Goal: Task Accomplishment & Management: Manage account settings

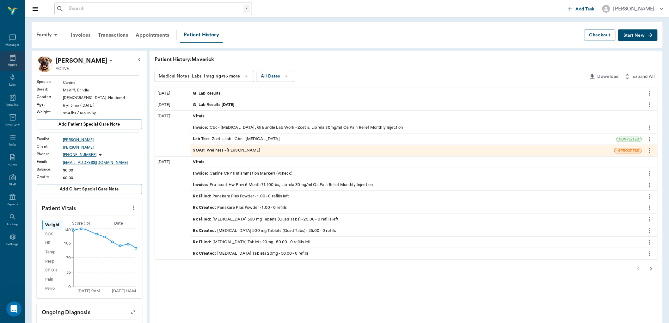
click at [10, 60] on icon at bounding box center [13, 57] width 6 height 6
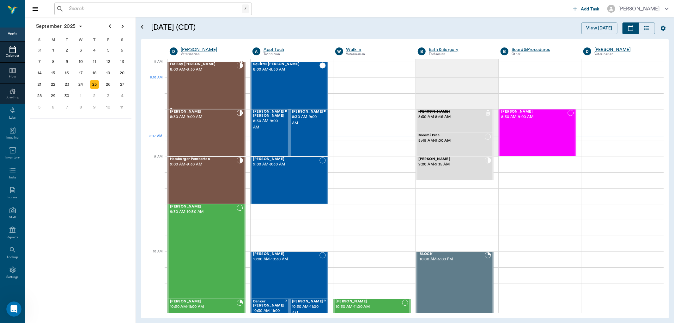
click at [218, 83] on div "Fat Boy Byrum 8:00 AM - 8:30 AM" at bounding box center [203, 85] width 67 height 46
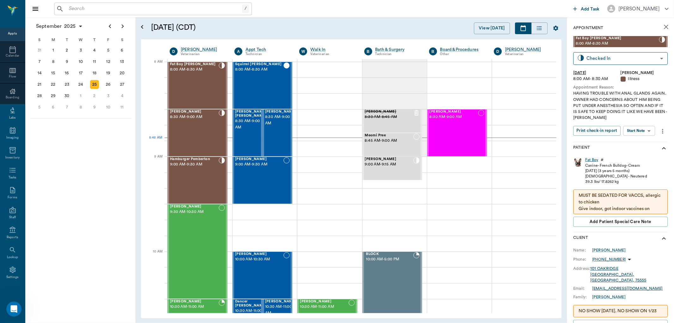
click at [592, 160] on div "Fat Boy" at bounding box center [592, 159] width 13 height 5
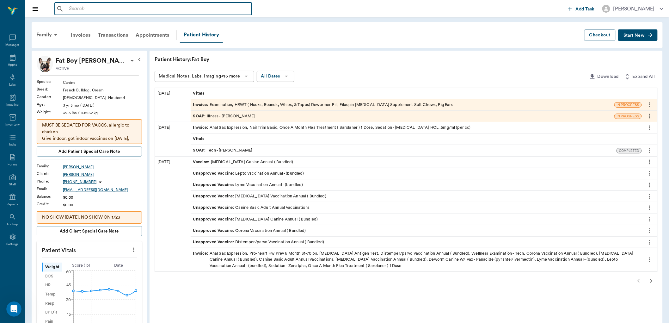
click at [73, 4] on input "text" at bounding box center [157, 8] width 183 height 9
click at [108, 8] on input "text" at bounding box center [157, 8] width 183 height 9
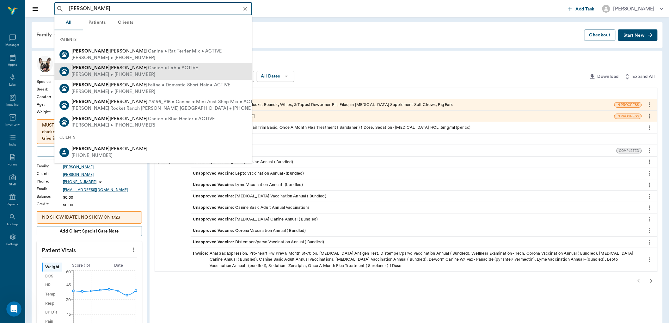
click at [86, 68] on span "Blanca Mowrer" at bounding box center [109, 67] width 76 height 5
type input "blanca"
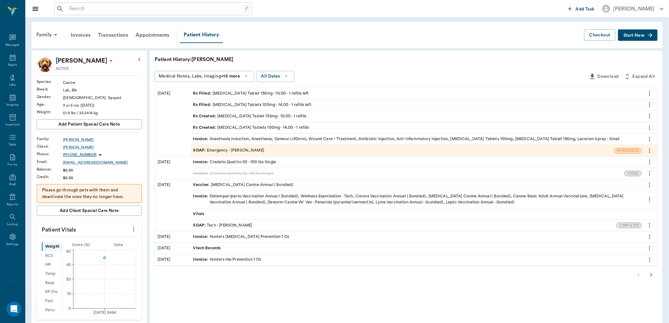
click at [244, 94] on div "Rx Filled : Enrofloxacin Tablet 136mg - 10.00 - 1 refills left" at bounding box center [251, 93] width 116 height 6
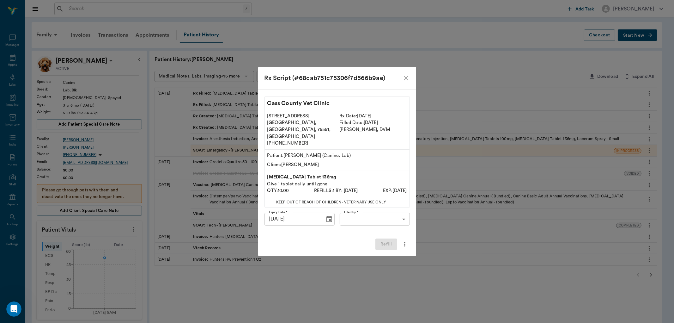
click at [354, 213] on body "/ ​ Add Task Dr. Bert Ellsworth Nectar Messages Appts Labs Imaging Inventory Ta…" at bounding box center [337, 258] width 674 height 517
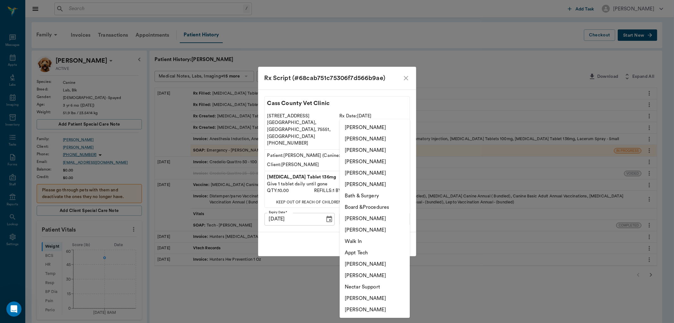
click at [369, 174] on li "Lorean Lingle" at bounding box center [375, 172] width 70 height 11
type input "63ec2ece52e12b0ba117cc90"
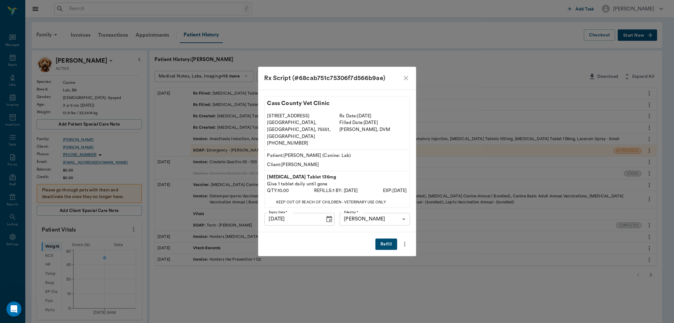
click at [387, 240] on button "Refill" at bounding box center [386, 244] width 21 height 12
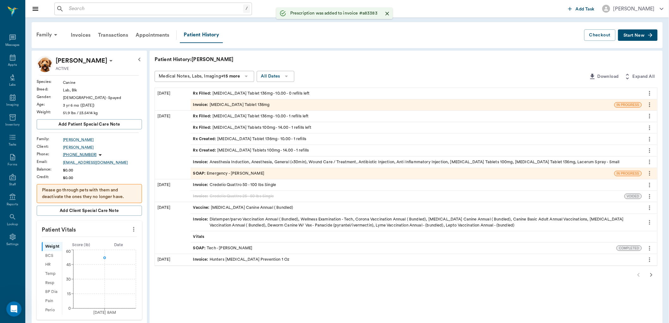
click at [236, 126] on div "Rx Filled : Carprofen Tablets 100mg - 14.00 - 1 refills left" at bounding box center [252, 128] width 118 height 6
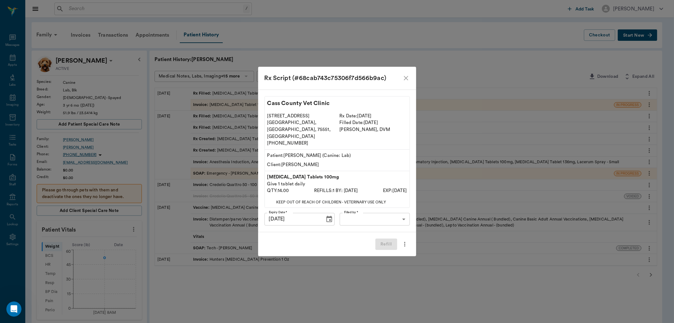
click at [358, 211] on body "/ ​ Add Task Dr. Bert Ellsworth Nectar Messages Appts Labs Imaging Inventory Ta…" at bounding box center [337, 258] width 674 height 517
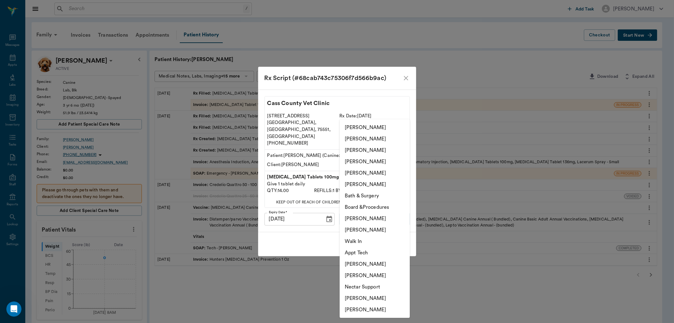
click at [367, 171] on li "Lorean Lingle" at bounding box center [375, 172] width 70 height 11
type input "63ec2ece52e12b0ba117cc90"
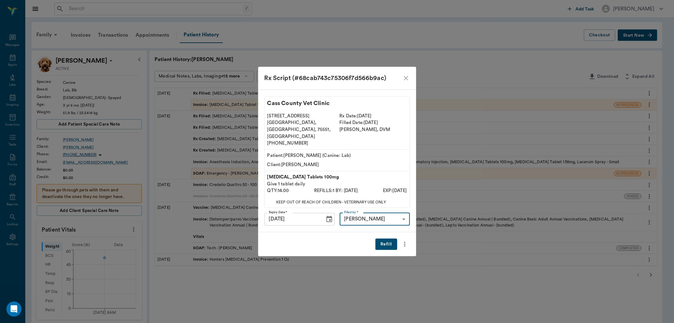
click at [383, 239] on button "Refill" at bounding box center [386, 244] width 21 height 12
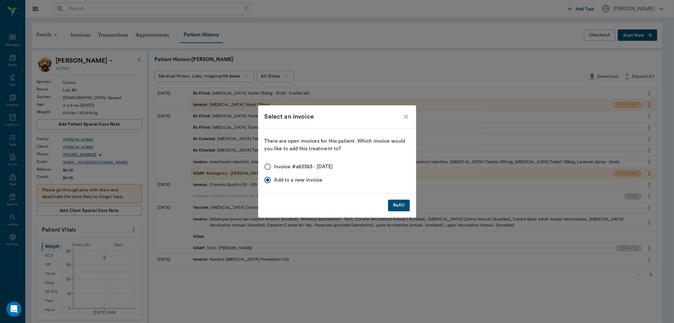
click at [266, 169] on input "Invoice #a83383 - 09/25/2025" at bounding box center [267, 166] width 13 height 13
radio input "true"
click at [399, 209] on button "Refill" at bounding box center [398, 205] width 21 height 12
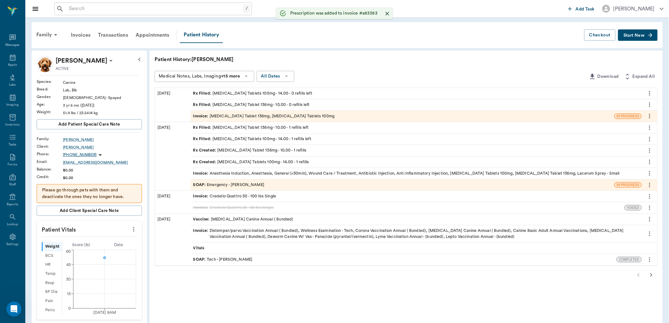
click at [231, 114] on div "Invoice : Enrofloxacin Tablet 136mg, Carprofen Tablets 100mg" at bounding box center [264, 116] width 142 height 6
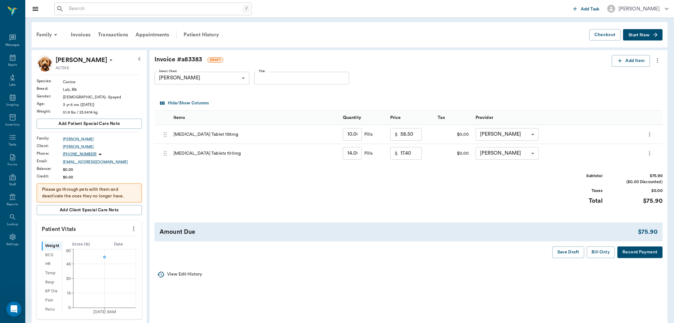
click at [529, 135] on body "/ ​ Add Task Dr. Bert Ellsworth Nectar Messages Appts Labs Imaging Inventory Ta…" at bounding box center [337, 258] width 674 height 516
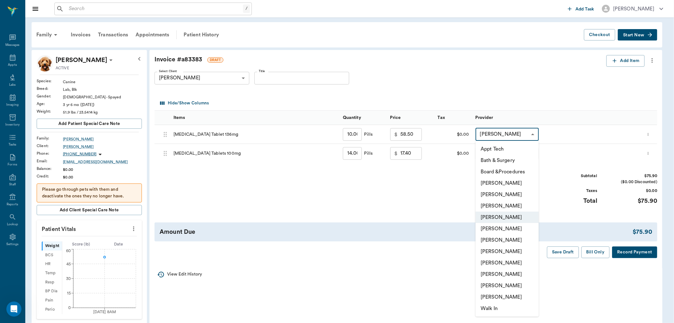
click at [496, 282] on li "Lorean Lingle" at bounding box center [507, 285] width 63 height 11
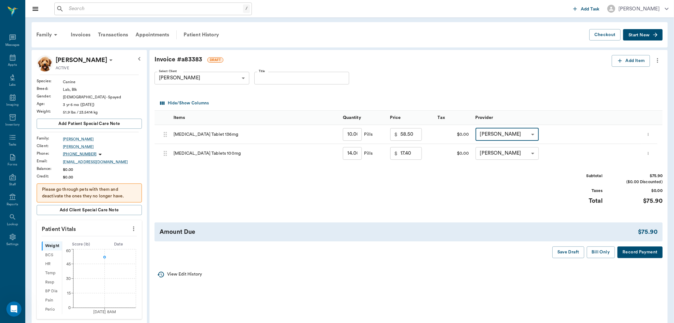
type input "none-63ec2ece52e12b0ba117cc90"
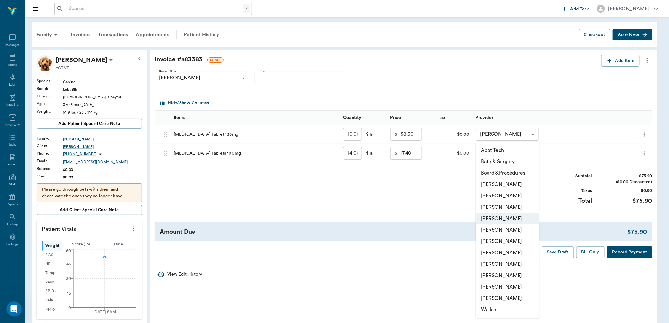
click at [497, 157] on body "/ ​ Add Task Dr. Bert Ellsworth Nectar Messages Appts Labs Imaging Inventory Ta…" at bounding box center [334, 258] width 669 height 516
click at [495, 285] on li "Lorean Lingle" at bounding box center [507, 286] width 63 height 11
type input "none-63ec2ece52e12b0ba117cc90"
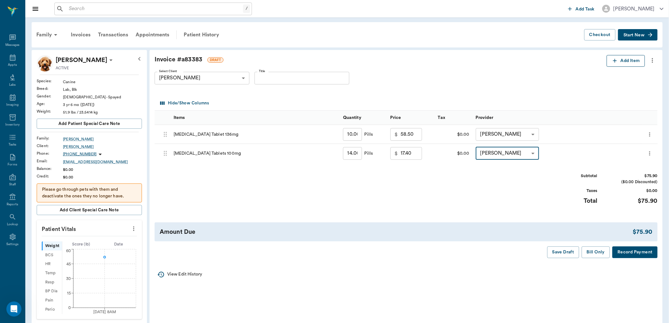
click at [612, 58] on icon "button" at bounding box center [615, 61] width 6 height 6
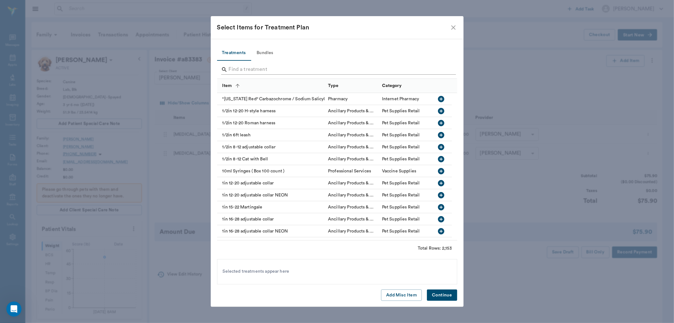
click at [263, 68] on input "Search" at bounding box center [338, 69] width 218 height 10
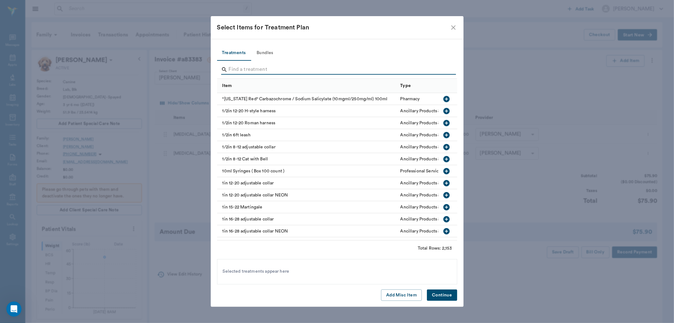
click at [263, 71] on input "Search" at bounding box center [338, 69] width 218 height 10
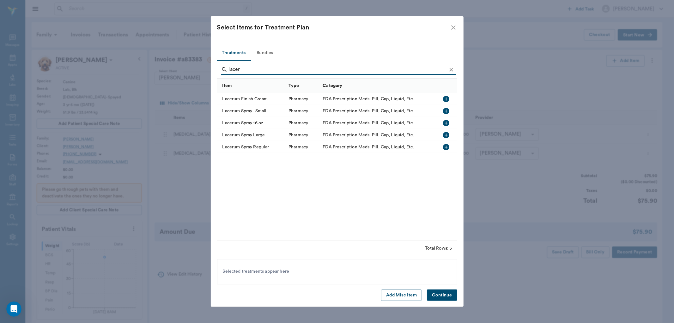
type input "lacer"
click at [269, 112] on div "Lacerum Spray - Small" at bounding box center [251, 111] width 69 height 12
click at [261, 112] on div "Lacerum Spray - Small" at bounding box center [251, 111] width 69 height 12
click at [331, 271] on icon at bounding box center [334, 272] width 6 height 6
click at [438, 297] on button "Continue" at bounding box center [442, 295] width 30 height 12
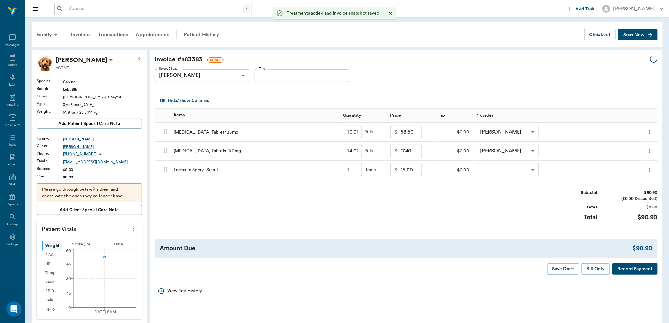
click at [501, 172] on body "/ ​ Add Task Dr. Bert Ellsworth Nectar Messages Appts Labs Imaging Inventory Ta…" at bounding box center [334, 258] width 669 height 516
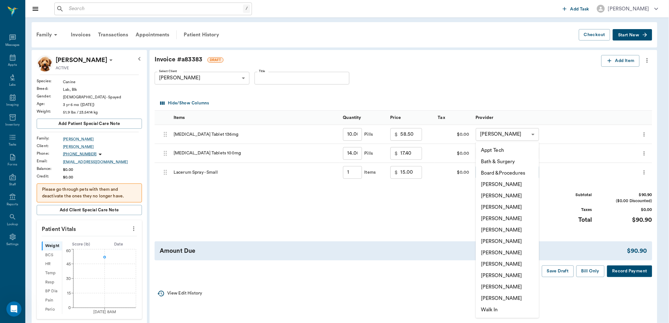
type input "1.00"
click at [502, 283] on li "Lorean Lingle" at bounding box center [507, 286] width 63 height 11
type input "none-63ec2ece52e12b0ba117cc90"
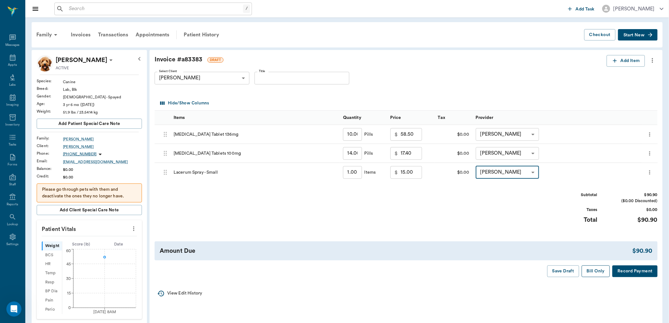
click at [599, 274] on button "Bill Only" at bounding box center [596, 271] width 28 height 12
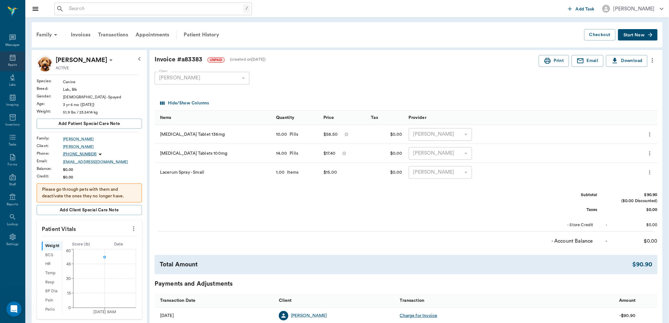
click at [10, 63] on div "Appts" at bounding box center [12, 65] width 9 height 5
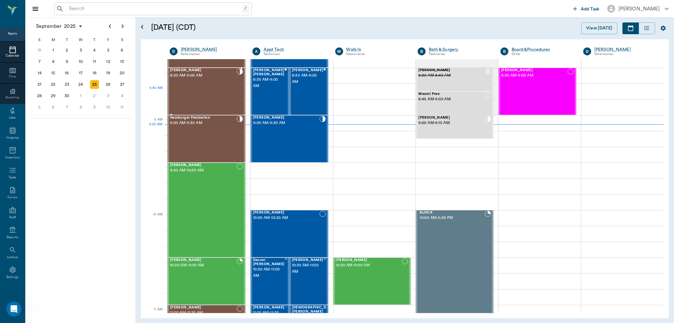
scroll to position [26, 0]
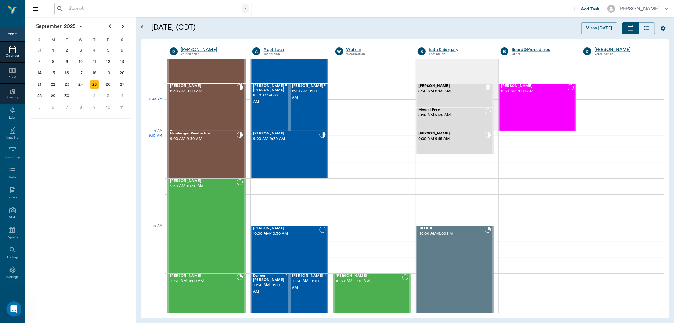
click at [200, 100] on div "Bovine Campbell 8:30 AM - 9:00 AM" at bounding box center [203, 107] width 67 height 46
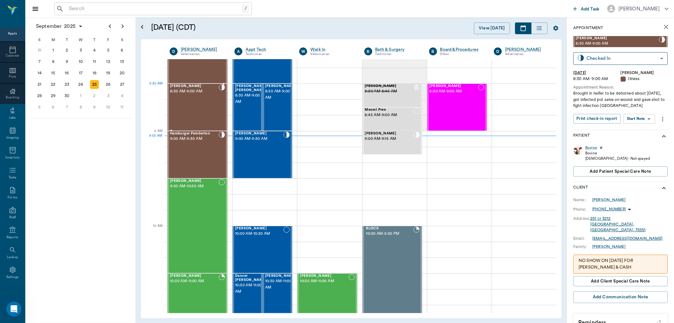
click at [181, 99] on div "Bovine Campbell 8:30 AM - 9:00 AM" at bounding box center [194, 107] width 49 height 46
click at [640, 120] on body "/ ​ Add Task Dr. Bert Ellsworth Nectar Messages Appts Calendar Flow Boarding La…" at bounding box center [337, 161] width 674 height 323
click at [631, 130] on button "Start SOAP" at bounding box center [632, 131] width 21 height 7
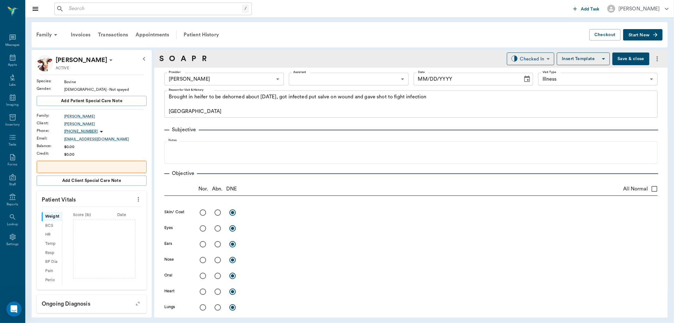
type input "63ec2f075fda476ae8351a4d"
type input "65d2be4f46e3a538d89b8c15"
type textarea "Brought in heifer to be dehorned about 2 wks ago, got infected put salve on wou…"
type input "09/25/2025"
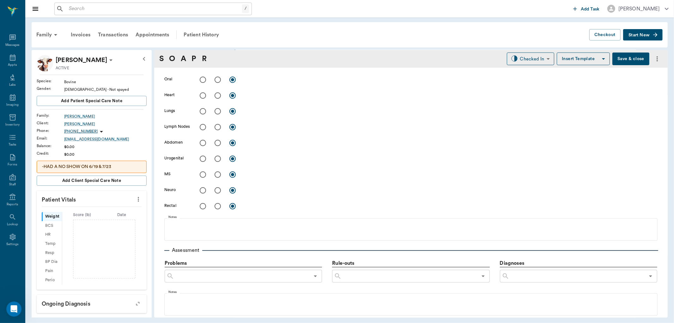
scroll to position [316, 0]
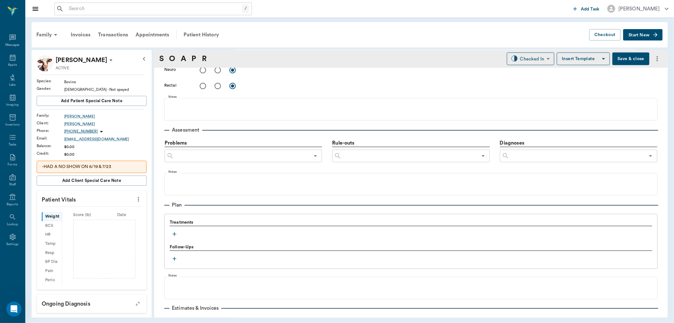
click at [175, 233] on icon "button" at bounding box center [175, 234] width 4 height 4
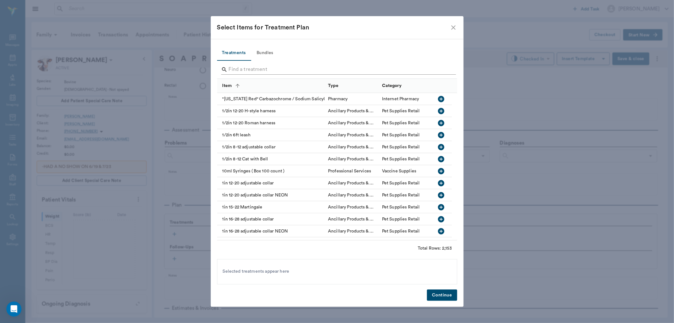
click at [235, 72] on input "Search" at bounding box center [338, 69] width 218 height 10
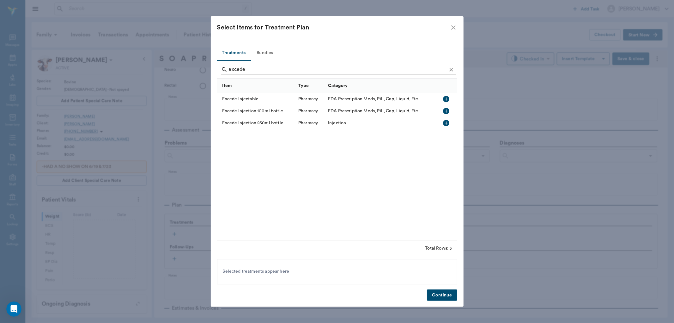
click at [447, 98] on icon "button" at bounding box center [447, 99] width 6 height 6
type input "e"
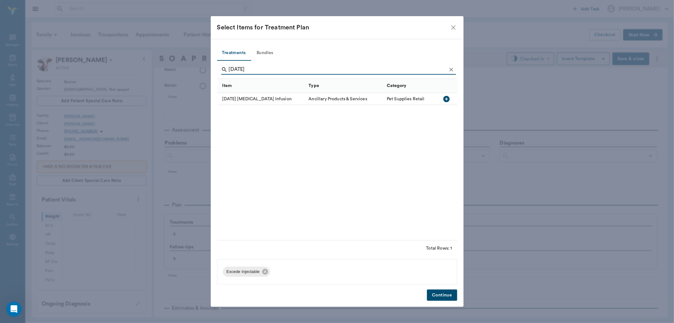
type input "today"
click at [445, 97] on icon "button" at bounding box center [447, 99] width 6 height 6
click at [450, 290] on button "Continue" at bounding box center [442, 295] width 30 height 12
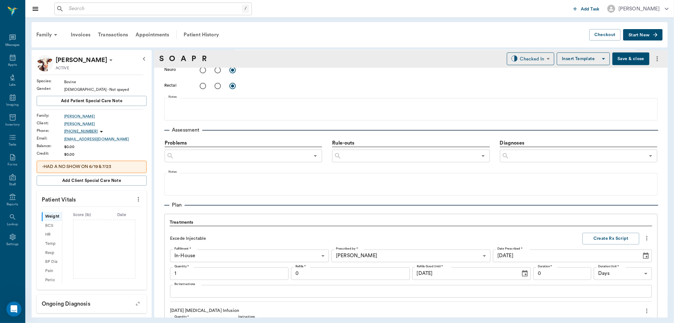
scroll to position [464, 0]
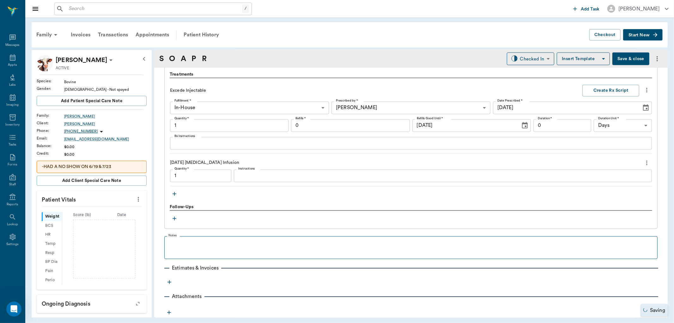
type input "1.00"
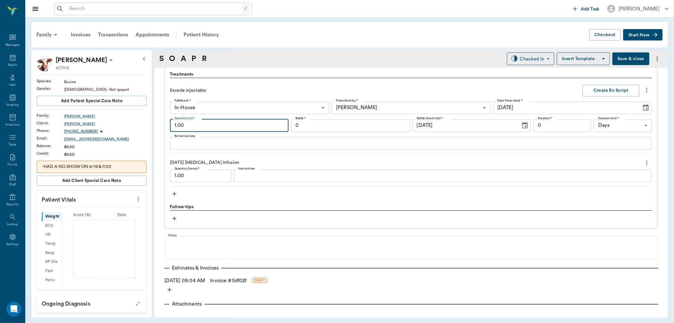
click at [206, 125] on input "1.00" at bounding box center [229, 125] width 119 height 13
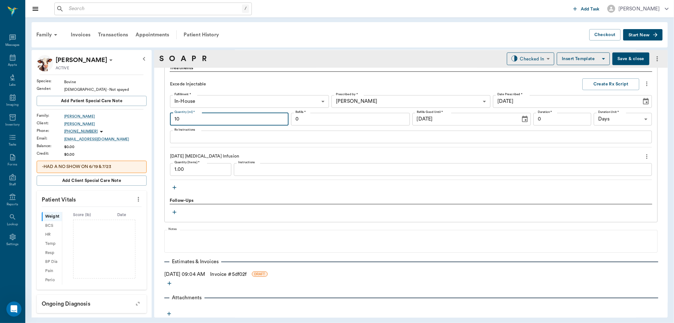
scroll to position [472, 0]
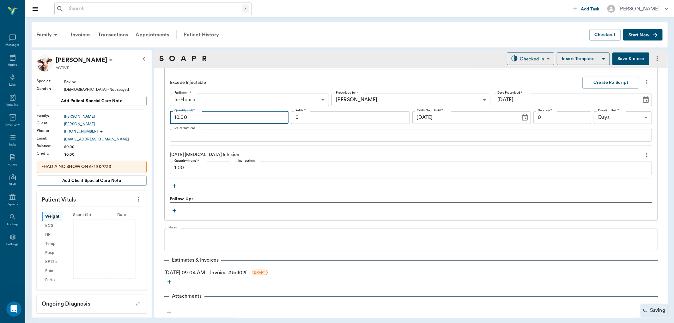
type input "10.00"
click at [229, 270] on link "Invoice # 5df02f" at bounding box center [228, 273] width 36 height 8
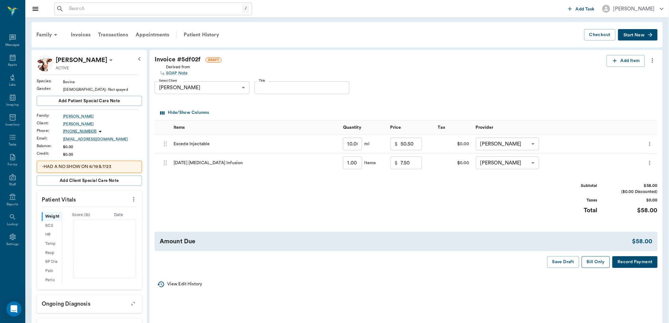
click at [593, 262] on button "Bill Only" at bounding box center [596, 262] width 28 height 12
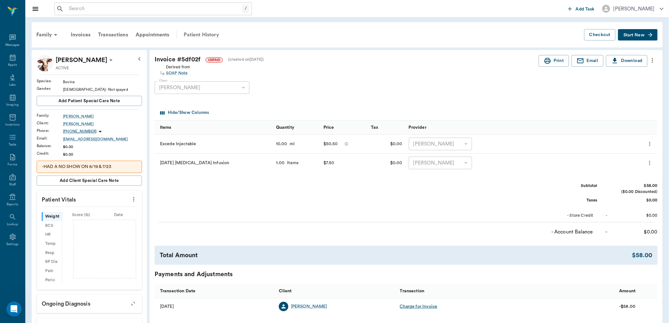
click at [197, 34] on div "Patient History" at bounding box center [201, 34] width 43 height 15
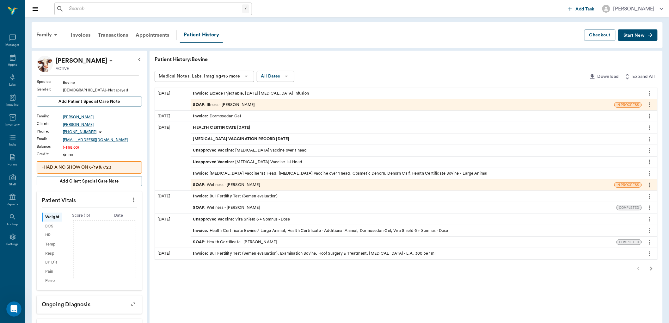
click at [232, 103] on div "SOAP : Illness - Dr. Bert Ellsworth" at bounding box center [224, 105] width 62 height 6
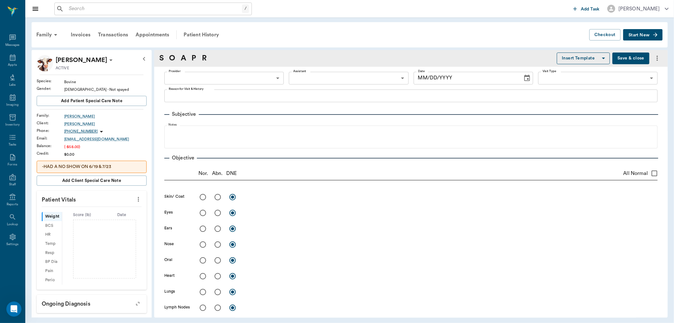
type input "63ec2f075fda476ae8351a4d"
type input "65d2be4f46e3a538d89b8c15"
type textarea "Brought in heifer to be dehorned about 2 wks ago, got infected put salve on wou…"
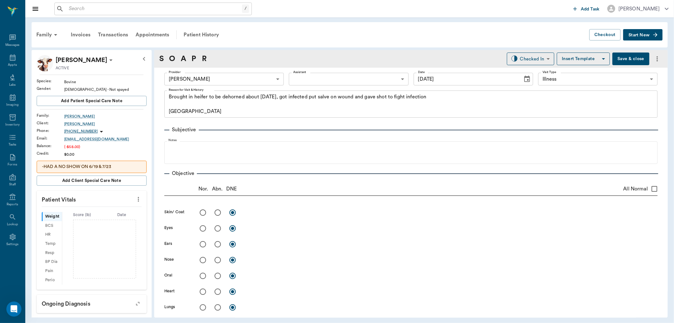
type input "09/25/2025"
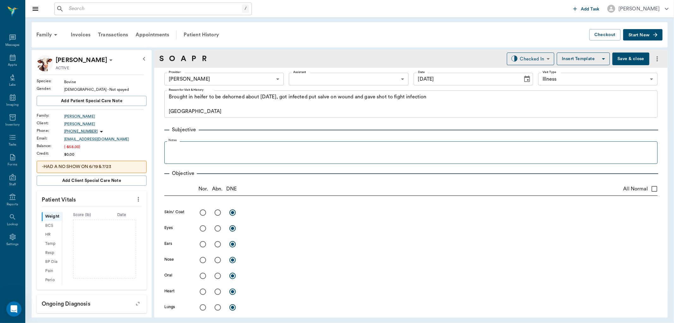
click at [185, 143] on fieldset "Notes" at bounding box center [411, 150] width 494 height 25
click at [184, 146] on p at bounding box center [411, 148] width 487 height 8
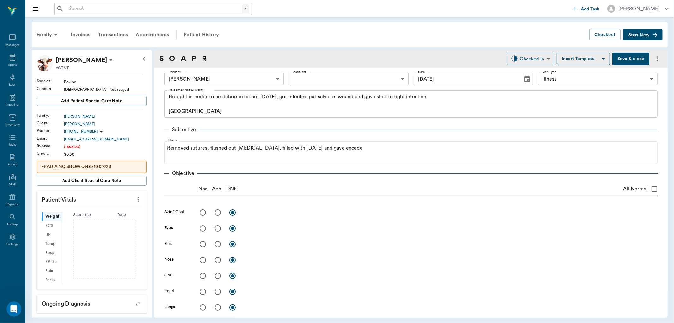
click at [622, 55] on button "Save & close" at bounding box center [631, 58] width 37 height 13
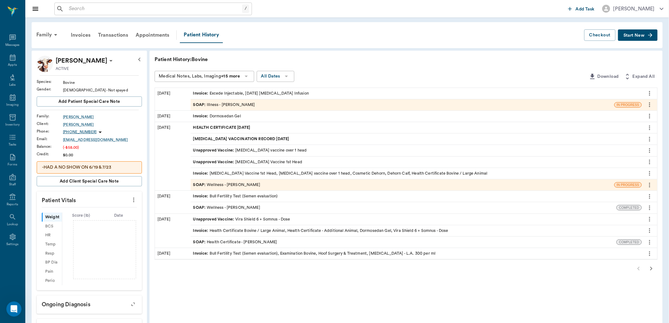
click at [223, 103] on div "SOAP : Illness - Dr. Bert Ellsworth" at bounding box center [224, 105] width 62 height 6
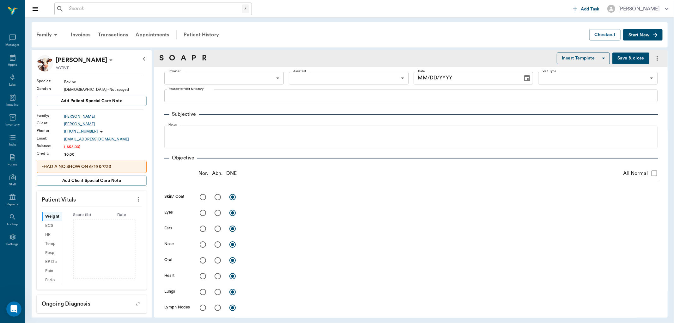
type input "63ec2f075fda476ae8351a4d"
type input "65d2be4f46e3a538d89b8c15"
type textarea "Brought in heifer to be dehorned about 2 wks ago, got infected put salve on wou…"
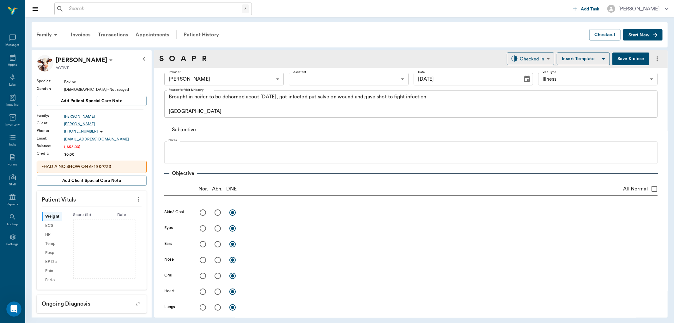
type input "09/25/2025"
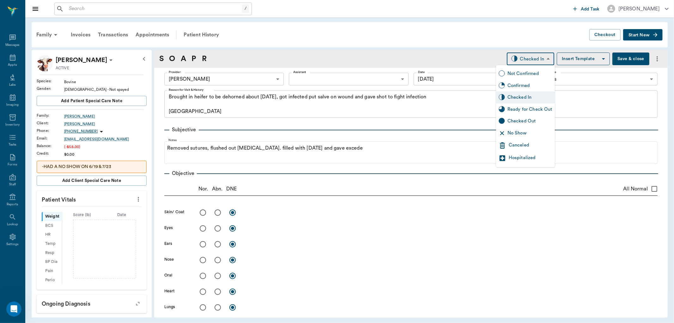
click at [534, 56] on body "/ ​ Add Task Dr. Bert Ellsworth Nectar Messages Appts Labs Imaging Inventory Ta…" at bounding box center [337, 161] width 674 height 323
click at [527, 107] on div "Ready for Check Out" at bounding box center [530, 109] width 45 height 7
type input "READY_TO_CHECKOUT"
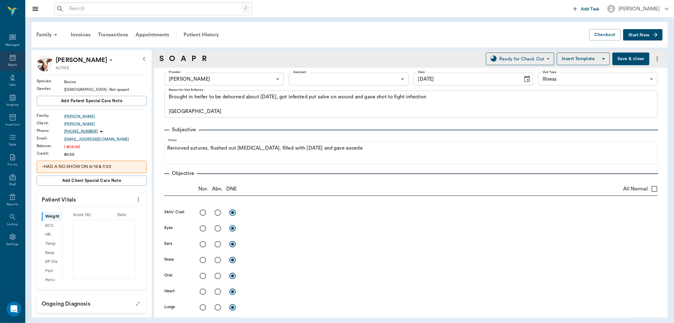
click at [11, 55] on icon at bounding box center [13, 57] width 6 height 6
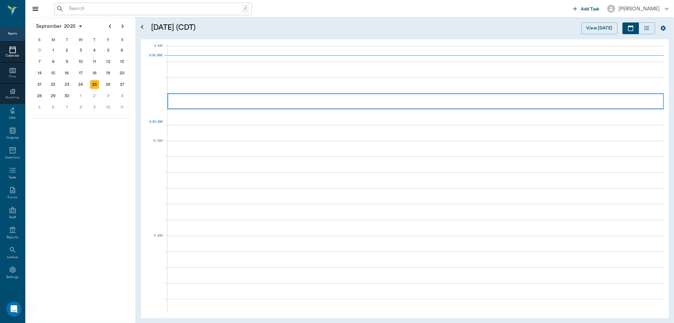
scroll to position [95, 0]
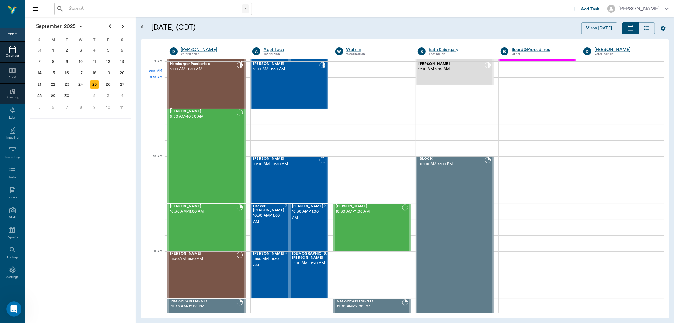
click at [214, 89] on div "Hamburger Pemberton 9:00 AM - 9:30 AM" at bounding box center [203, 85] width 67 height 46
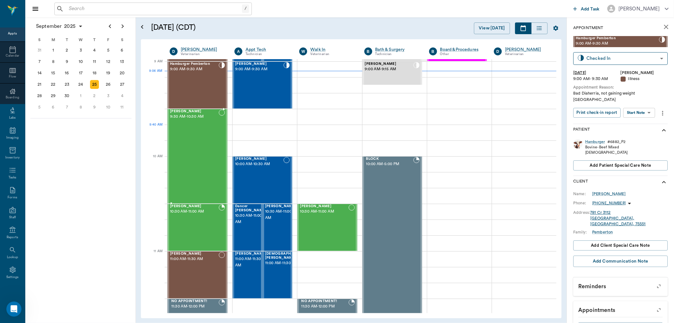
click at [209, 132] on div "Bovine Ferguson 9:30 AM - 10:30 AM" at bounding box center [194, 156] width 49 height 94
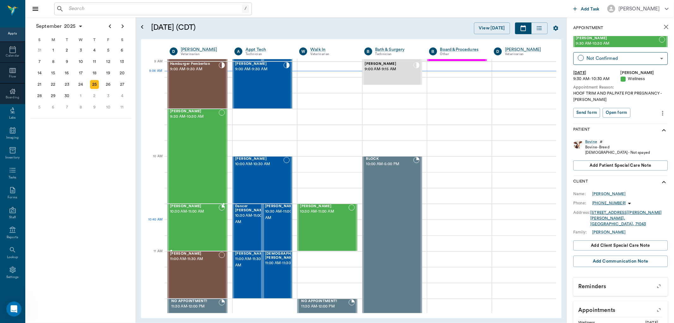
click at [188, 228] on div "Lexie Tyson 10:30 AM - 11:00 AM" at bounding box center [194, 227] width 49 height 46
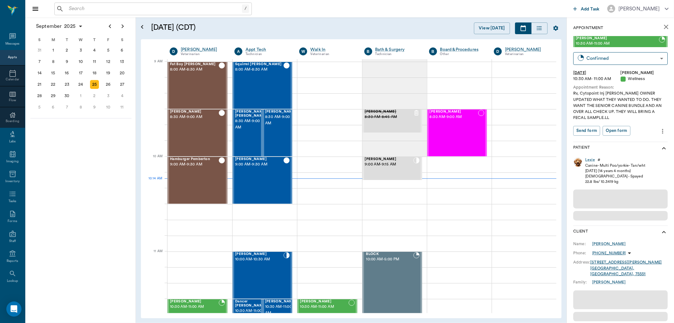
scroll to position [95, 0]
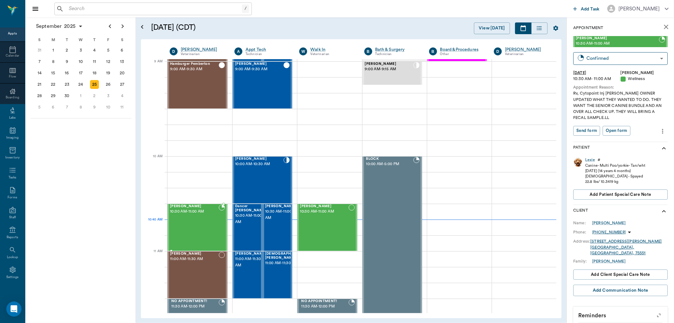
click at [191, 232] on div "[PERSON_NAME] 10:30 AM - 11:00 AM" at bounding box center [194, 227] width 49 height 46
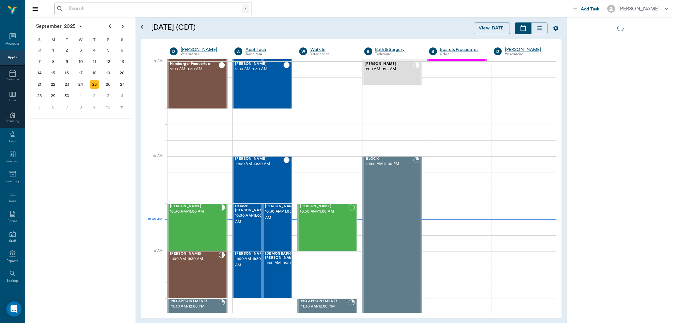
scroll to position [24, 0]
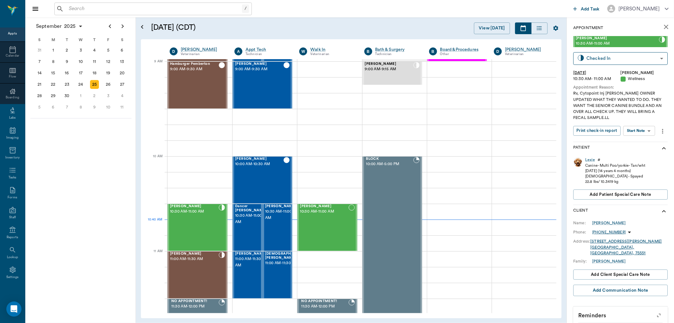
click at [648, 128] on body "/ ​ Add Task [PERSON_NAME] Nectar Messages Appts Calendar Flow Boarding Labs Im…" at bounding box center [337, 161] width 674 height 323
click at [651, 142] on li "Start SOAP" at bounding box center [640, 143] width 44 height 10
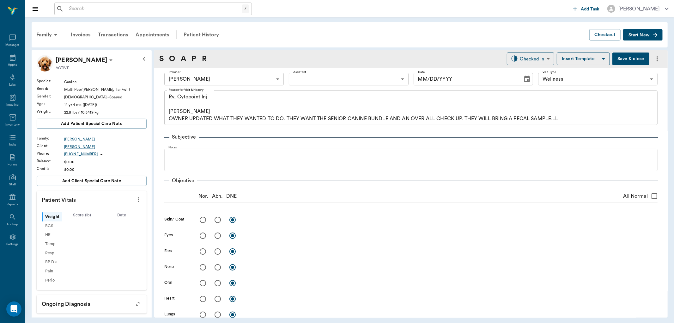
type input "63ec2f075fda476ae8351a4d"
type input "65d2be4f46e3a538d89b8c14"
type textarea "Rv, Cytopoint Inj [PERSON_NAME] OWNER UPDATED WHAT THEY WANTED TO DO. THEY WANT…"
type input "[DATE]"
click at [135, 201] on icon "more" at bounding box center [138, 200] width 7 height 8
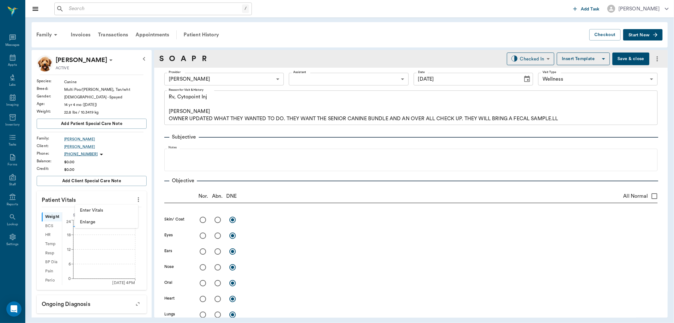
click at [100, 207] on span "Enter Vitals" at bounding box center [106, 210] width 53 height 7
click at [100, 215] on input "text" at bounding box center [91, 218] width 55 height 13
type input "22.5"
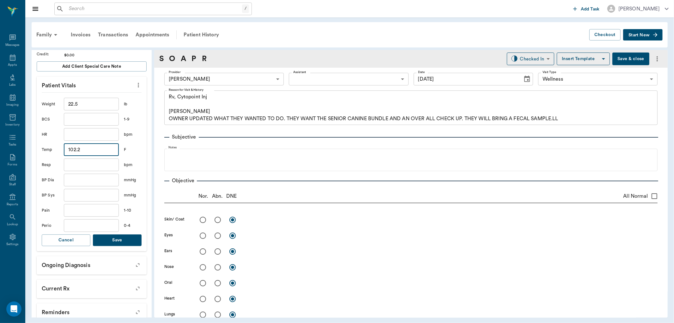
scroll to position [140, 0]
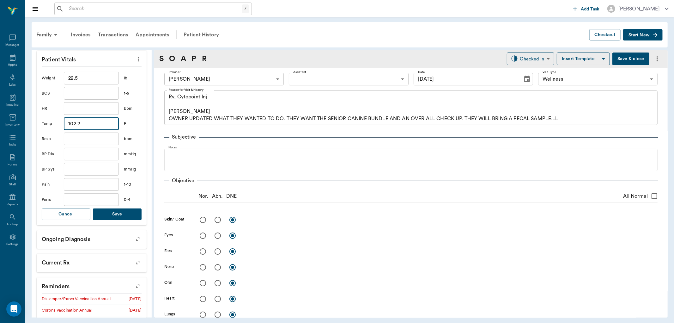
type input "102.2"
click at [112, 217] on button "Save" at bounding box center [117, 214] width 49 height 12
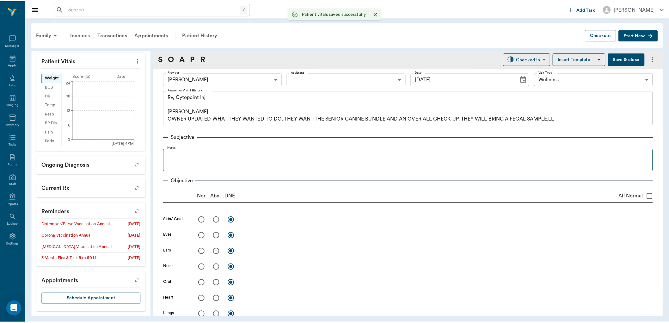
scroll to position [139, 0]
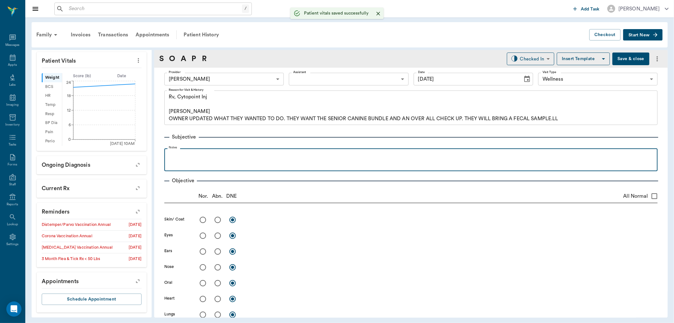
click at [186, 156] on p at bounding box center [411, 155] width 487 height 8
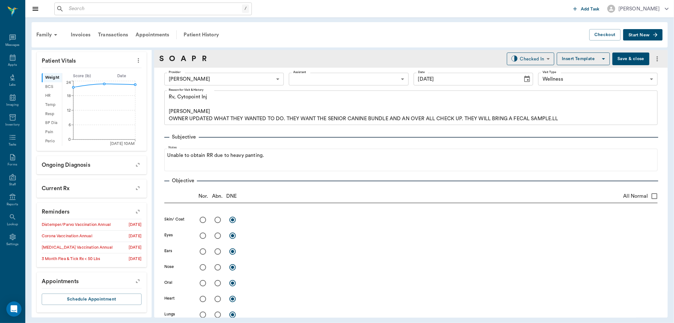
click at [618, 60] on button "Save & close" at bounding box center [631, 58] width 37 height 13
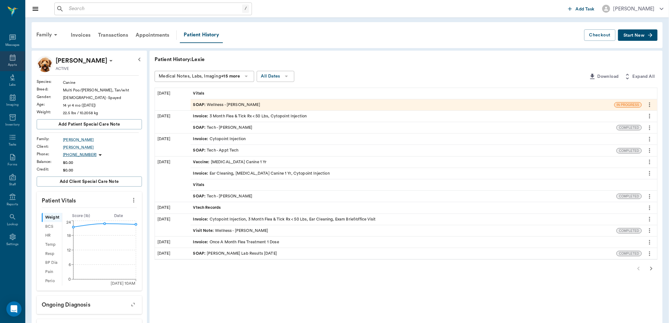
click at [9, 61] on icon at bounding box center [13, 58] width 8 height 8
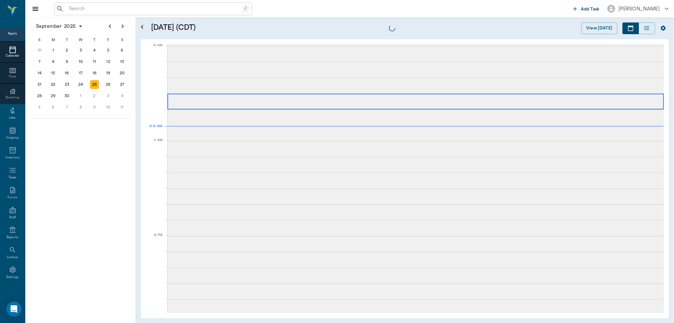
scroll to position [191, 0]
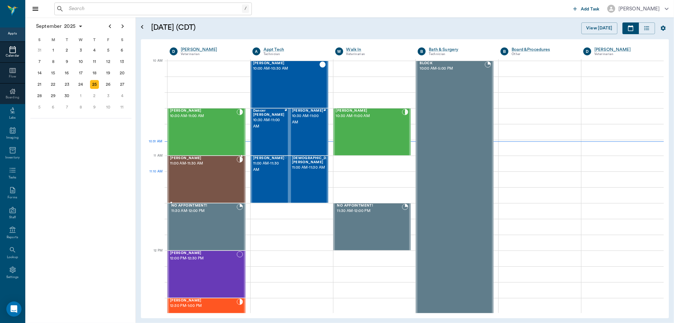
click at [213, 179] on div "Kane Owen 11:00 AM - 11:30 AM" at bounding box center [203, 179] width 67 height 46
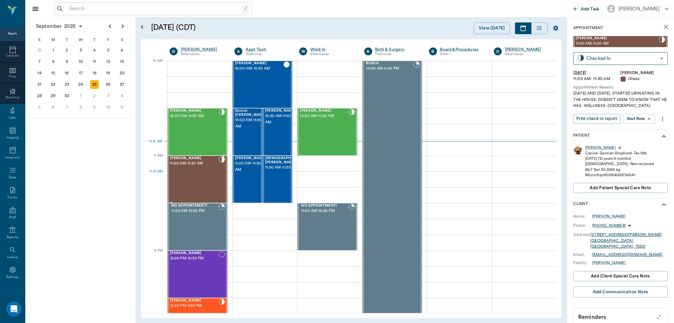
click at [193, 177] on div "Kane Owen 11:00 AM - 11:30 AM" at bounding box center [194, 179] width 49 height 46
click at [637, 122] on body "/ ​ Add Task Dr. Bert Ellsworth Nectar Messages Appts Calendar Flow Boarding La…" at bounding box center [337, 161] width 674 height 323
click at [634, 132] on button "Start SOAP" at bounding box center [632, 131] width 21 height 7
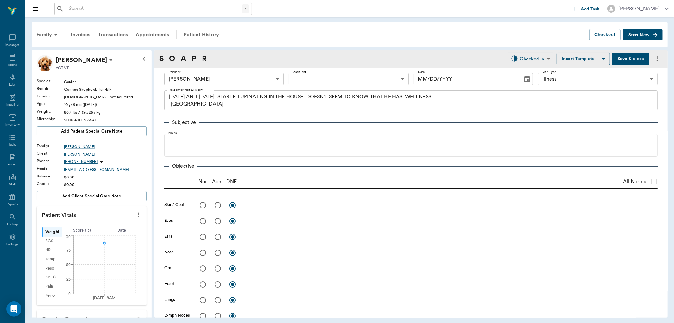
type input "63ec2f075fda476ae8351a4d"
type input "65d2be4f46e3a538d89b8c15"
type textarea "9.22.25 AND 9.23.25. STARTED URINATING IN THE HOUSE. DOESN'T SEEM TO KNOW THAT …"
type input "09/25/2025"
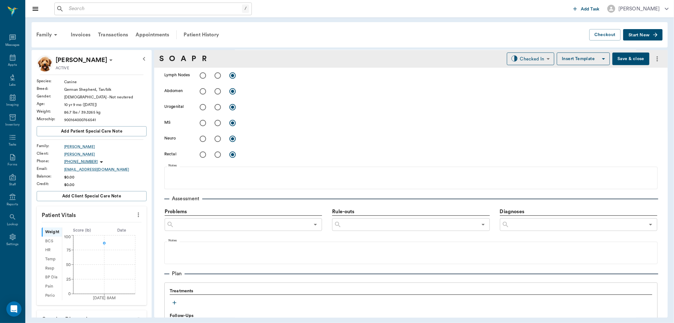
scroll to position [281, 0]
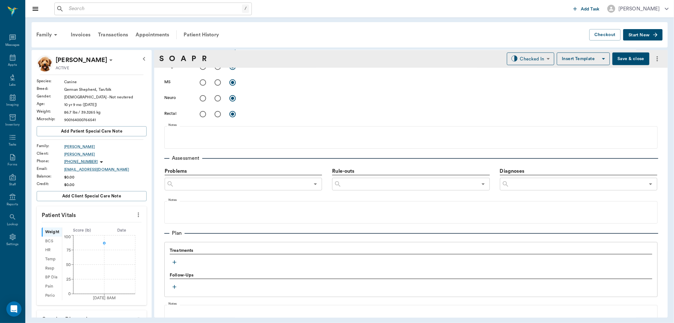
click at [173, 263] on icon "button" at bounding box center [174, 262] width 6 height 6
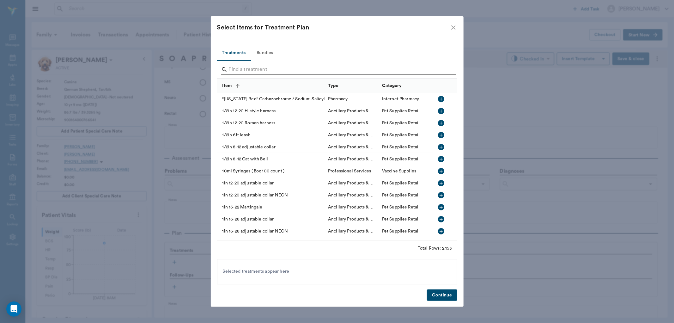
click at [234, 63] on div at bounding box center [338, 70] width 235 height 16
click at [238, 68] on input "Search" at bounding box center [338, 69] width 218 height 10
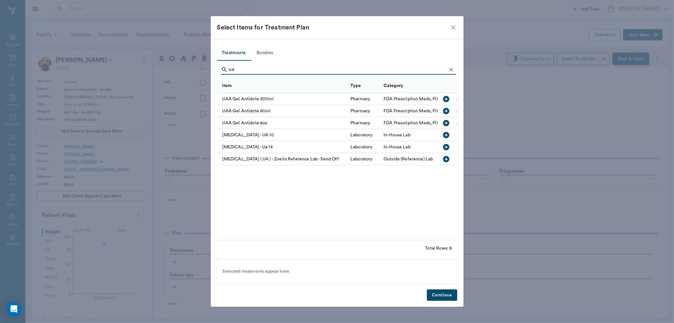
type input "ua"
drag, startPoint x: 448, startPoint y: 147, endPoint x: 440, endPoint y: 211, distance: 64.6
click at [447, 148] on icon "button" at bounding box center [447, 147] width 8 height 8
click at [442, 295] on button "Continue" at bounding box center [442, 295] width 30 height 12
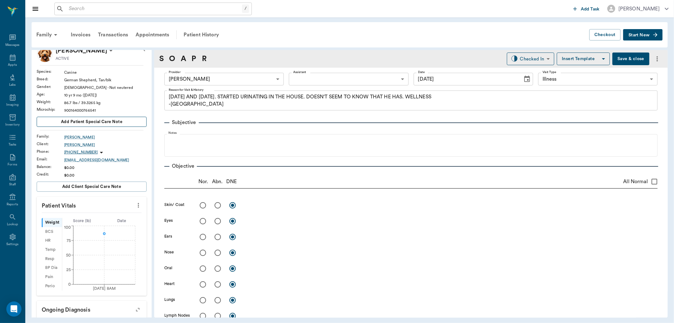
scroll to position [0, 0]
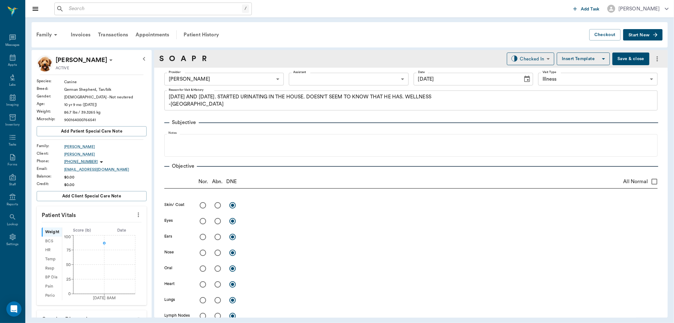
drag, startPoint x: 633, startPoint y: 59, endPoint x: 609, endPoint y: 59, distance: 23.4
click at [631, 59] on button "Save & close" at bounding box center [631, 58] width 37 height 13
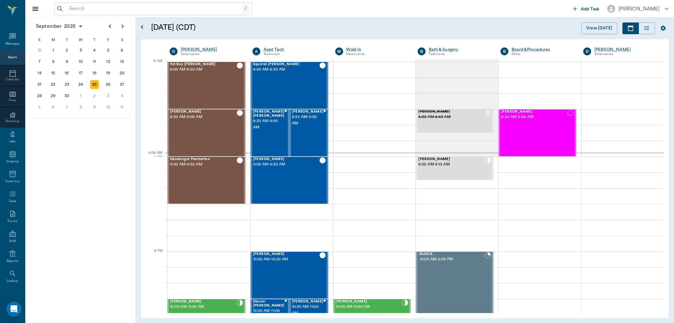
scroll to position [190, 0]
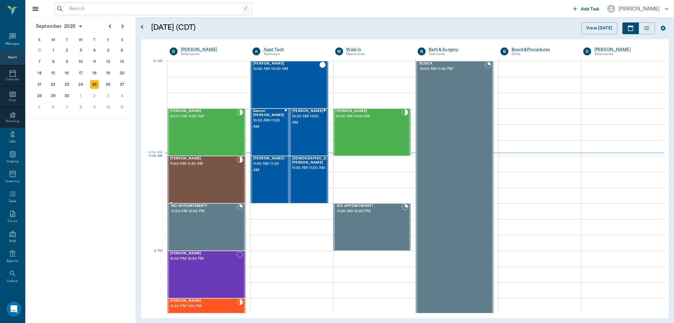
click at [220, 166] on span "11:00 AM - 11:30 AM" at bounding box center [203, 164] width 67 height 6
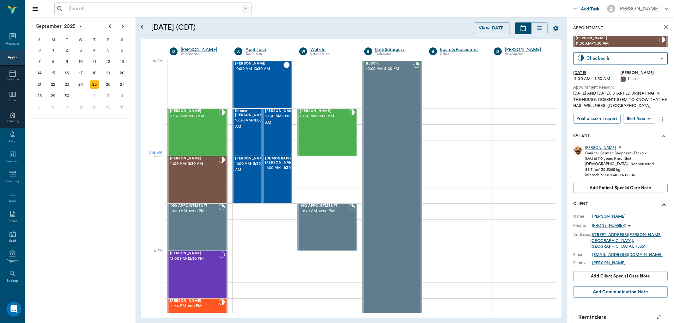
click at [630, 121] on body "/ ​ Add Task Dr. Bert Ellsworth Nectar Messages Appts Calendar Flow Boarding La…" at bounding box center [337, 161] width 674 height 323
click at [629, 131] on button "View SOAP" at bounding box center [632, 131] width 21 height 7
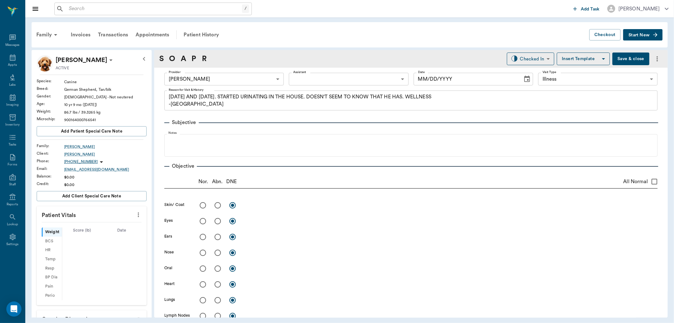
type input "63ec2f075fda476ae8351a4d"
type input "65d2be4f46e3a538d89b8c15"
type textarea "[DATE] AND [DATE]. STARTED URINATING IN THE HOUSE. DOESN'T SEEM TO KNOW THAT HE…"
type input "[DATE]"
click at [135, 217] on icon "more" at bounding box center [138, 215] width 7 height 8
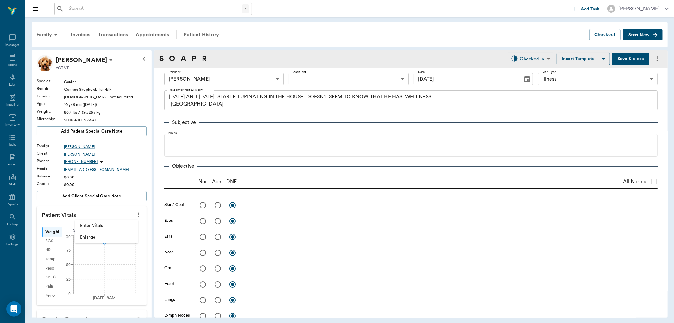
click at [114, 223] on span "Enter Vitals" at bounding box center [106, 225] width 53 height 7
click at [95, 230] on input "text" at bounding box center [91, 233] width 55 height 13
type input "79.5"
click at [89, 278] on input "text" at bounding box center [91, 279] width 55 height 13
type input "101.9"
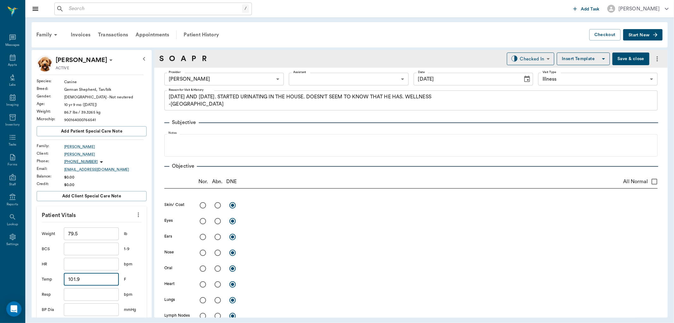
click at [87, 295] on input "text" at bounding box center [91, 294] width 55 height 13
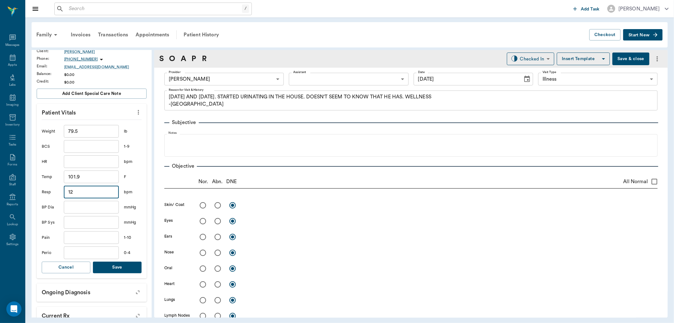
scroll to position [105, 0]
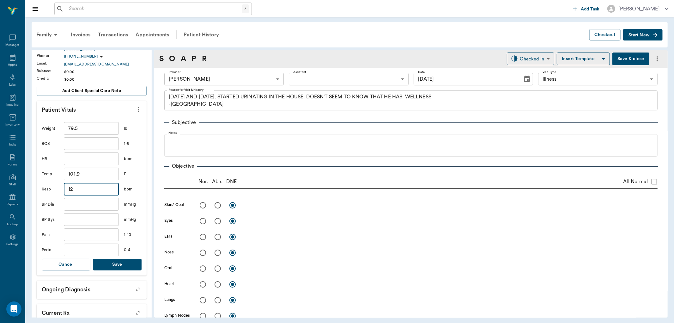
type input "12"
click at [116, 263] on button "Save" at bounding box center [117, 265] width 49 height 12
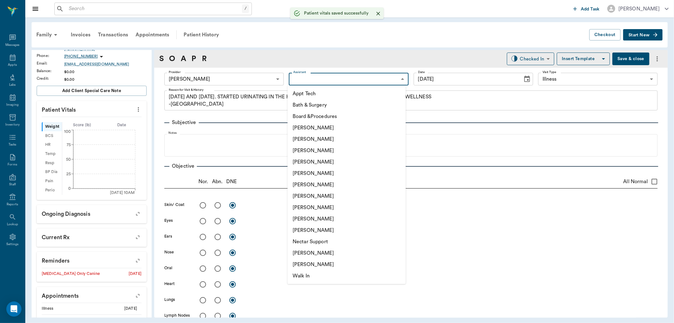
click at [306, 81] on body "/ ​ Add Task Dr. Bert Ellsworth Nectar Messages Appts Labs Imaging Inventory Ta…" at bounding box center [337, 161] width 674 height 323
click at [301, 93] on li "Appt Tech" at bounding box center [347, 93] width 118 height 11
type input "63ec2f075fda476ae8351a4c"
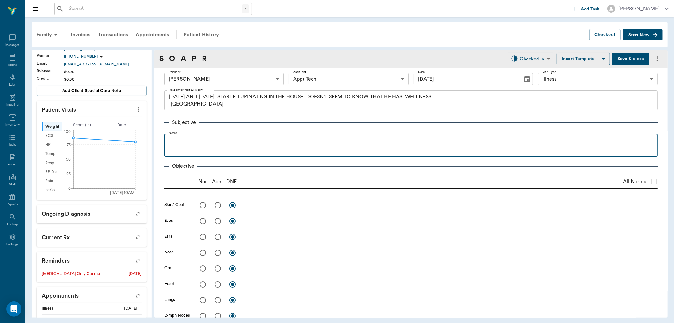
click at [230, 139] on p at bounding box center [411, 141] width 487 height 8
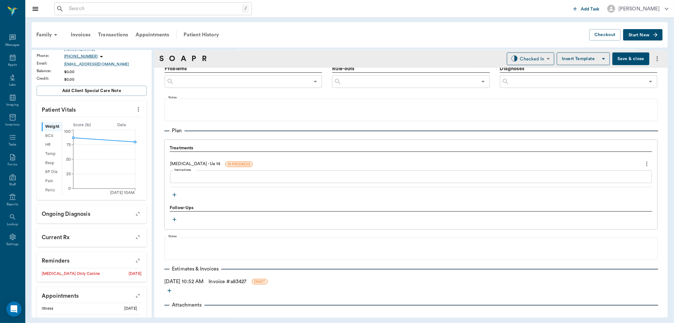
scroll to position [386, 0]
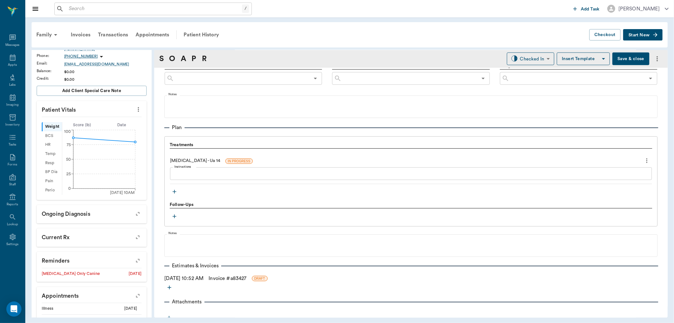
click at [175, 193] on icon "button" at bounding box center [174, 191] width 6 height 6
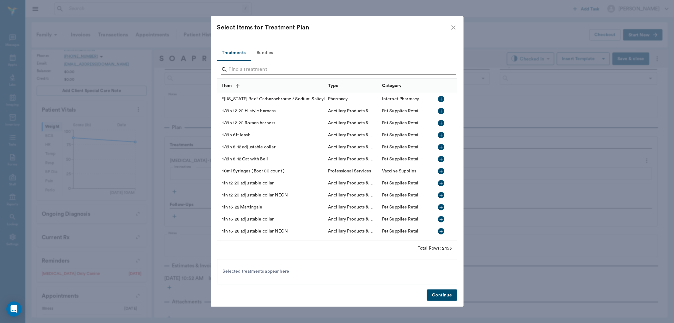
click at [240, 70] on input "Search" at bounding box center [338, 69] width 218 height 10
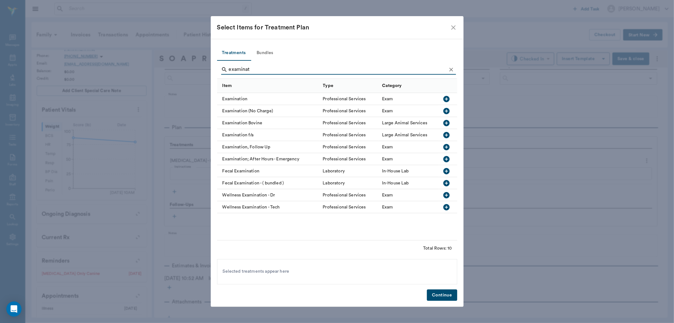
type input "examinat"
click at [448, 96] on icon "button" at bounding box center [447, 99] width 8 height 8
drag, startPoint x: 454, startPoint y: 68, endPoint x: 439, endPoint y: 69, distance: 15.8
click at [454, 68] on button "Clear" at bounding box center [451, 69] width 9 height 9
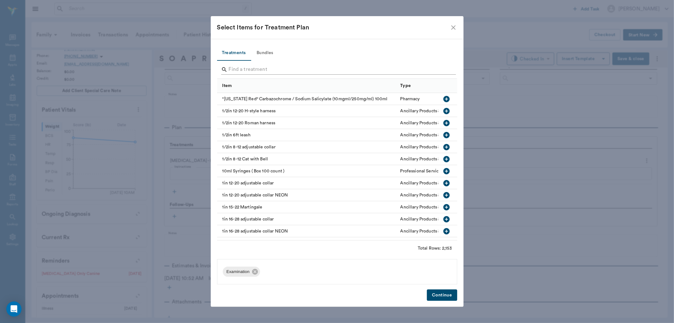
click at [439, 69] on input "Search" at bounding box center [338, 69] width 218 height 10
click at [439, 295] on button "Continue" at bounding box center [442, 295] width 30 height 12
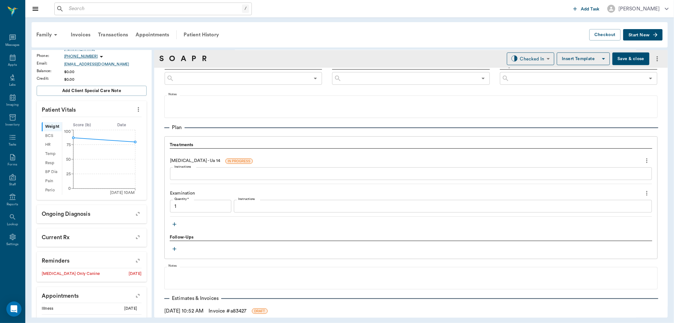
type input "1.00"
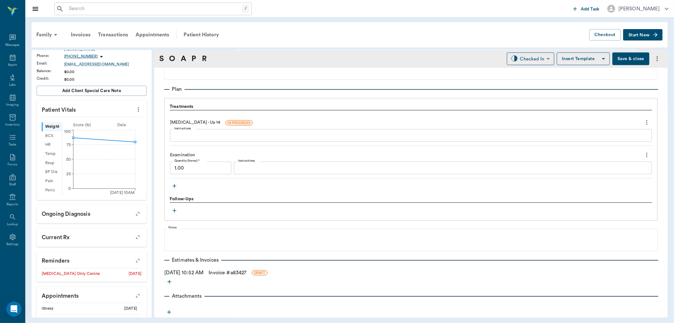
click at [170, 309] on icon "button" at bounding box center [169, 312] width 6 height 6
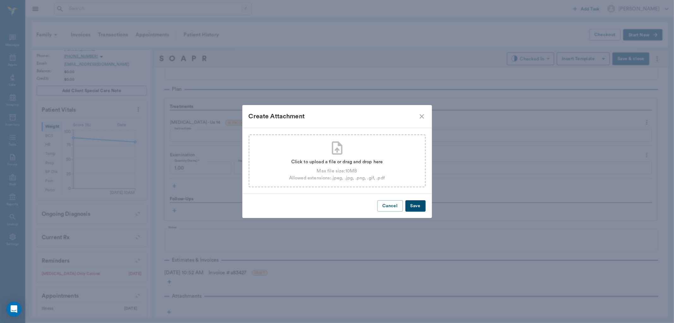
click at [376, 176] on div "Allowed extensions: .jpeg, .jpg, .png, .gif, .pdf" at bounding box center [337, 178] width 96 height 7
type input "C:\fakepath\kane.pdf"
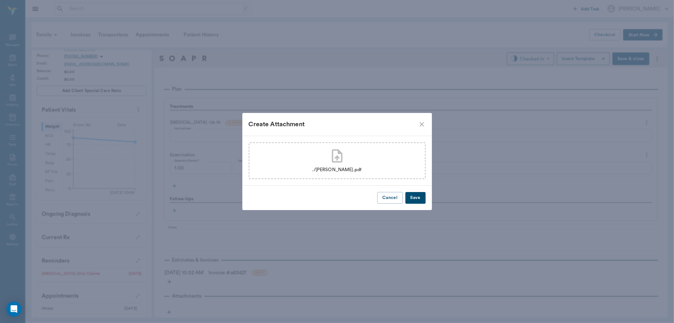
click at [412, 193] on button "Save" at bounding box center [416, 198] width 20 height 12
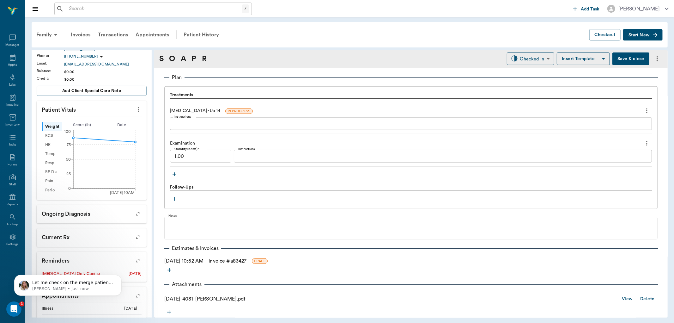
scroll to position [0, 0]
click at [623, 298] on link "View" at bounding box center [627, 299] width 11 height 8
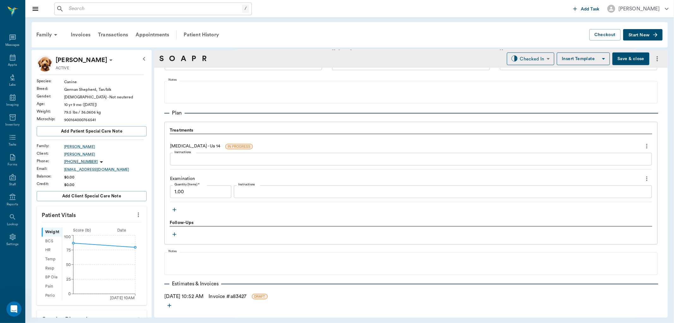
click at [172, 208] on icon "button" at bounding box center [174, 209] width 6 height 6
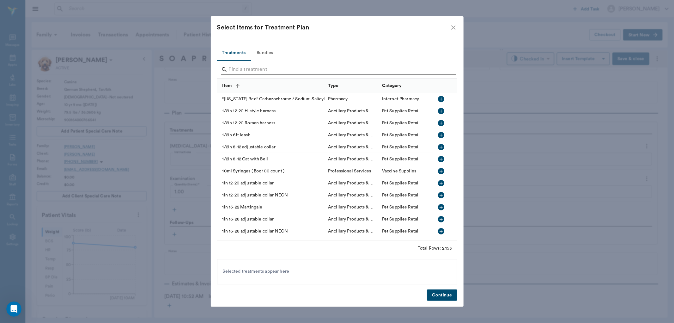
click at [244, 67] on input "Search" at bounding box center [338, 69] width 218 height 10
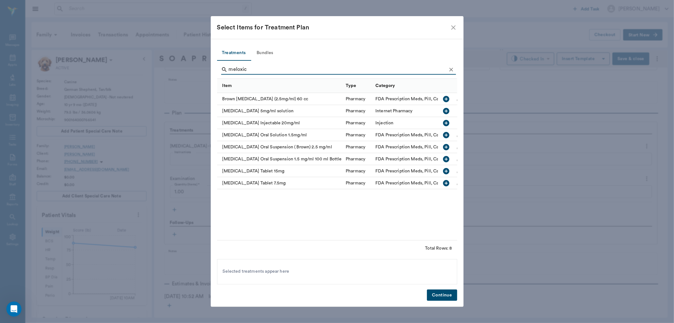
type input "meloxic"
click at [446, 181] on icon "button" at bounding box center [447, 183] width 6 height 6
drag, startPoint x: 446, startPoint y: 291, endPoint x: 445, endPoint y: 289, distance: 3.3
click at [446, 291] on button "Continue" at bounding box center [442, 295] width 30 height 12
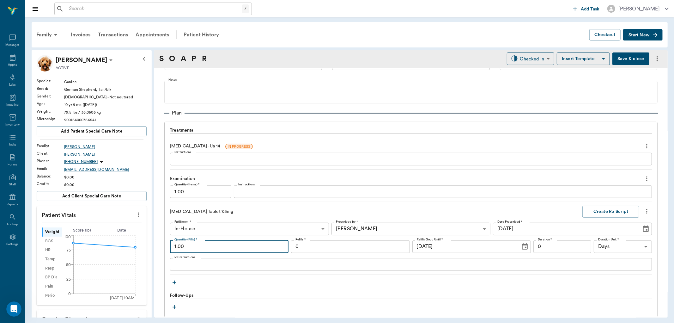
click at [202, 252] on input "1.00" at bounding box center [229, 246] width 119 height 13
type input "15.00"
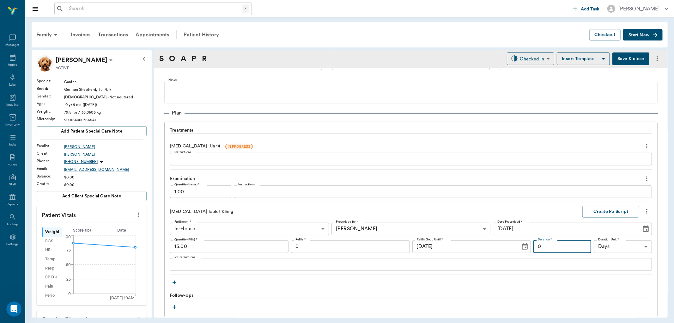
click at [555, 245] on input "0" at bounding box center [563, 246] width 58 height 13
type input "0"
click at [217, 261] on textarea "Rx Instructions" at bounding box center [411, 264] width 473 height 7
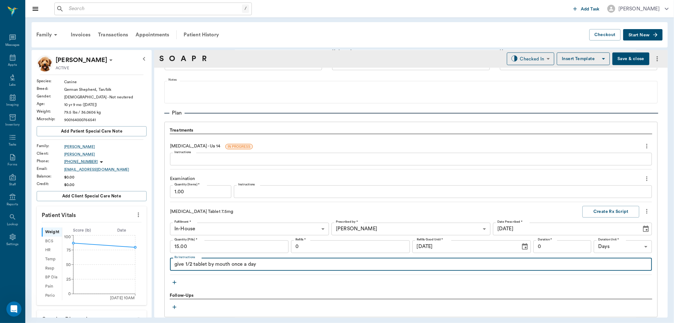
type textarea "give 1/2 tablet by mouth once a day"
click at [557, 242] on input "0" at bounding box center [563, 246] width 58 height 13
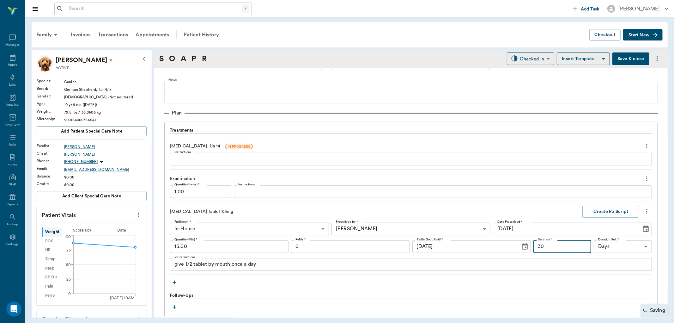
type input "30"
click at [594, 217] on div "Meloxicam Tablet 7.5mg Create Rx Script Fulfillment * In-House In-House Fulfill…" at bounding box center [411, 240] width 482 height 69
click at [595, 212] on button "Create Rx Script" at bounding box center [611, 212] width 57 height 12
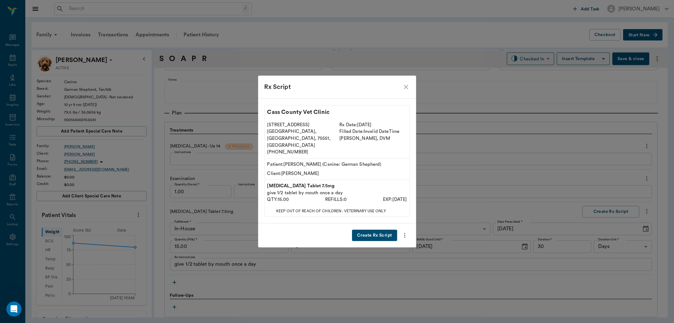
click at [359, 230] on button "Create Rx Script" at bounding box center [374, 236] width 45 height 12
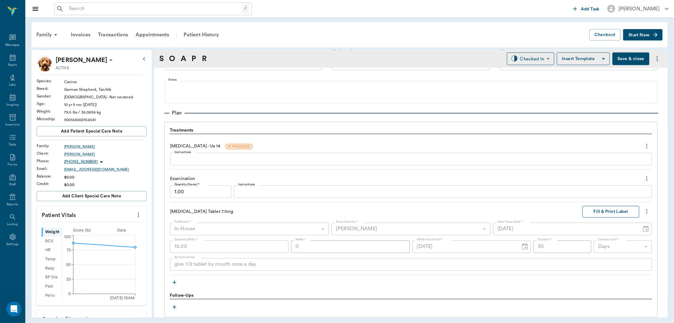
click at [601, 211] on button "Fill & Print Label" at bounding box center [611, 212] width 57 height 12
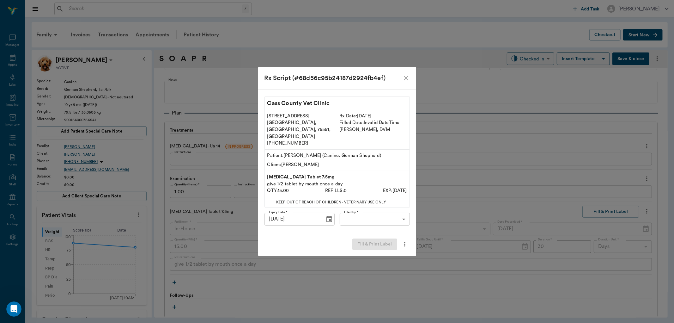
click at [369, 208] on body "/ ​ Add Task Dr. Bert Ellsworth Nectar Messages Appts Labs Imaging Inventory Ta…" at bounding box center [337, 161] width 674 height 323
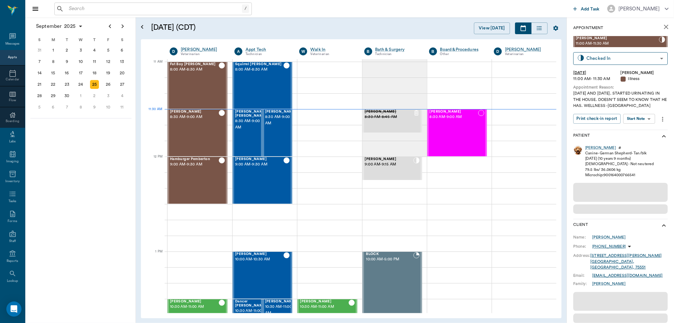
scroll to position [285, 0]
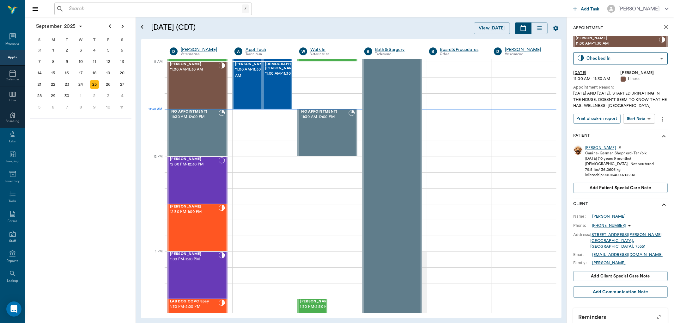
click at [646, 117] on body "/ ​ Add Task Dr. Bert Ellsworth Nectar Messages Appts Calendar Flow Boarding La…" at bounding box center [337, 161] width 674 height 323
click at [639, 130] on button "View SOAP" at bounding box center [632, 131] width 21 height 7
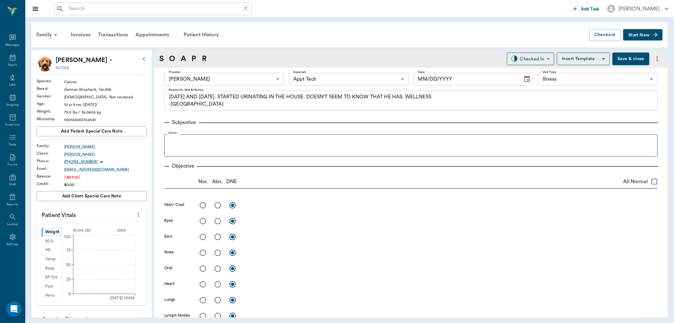
type input "63ec2f075fda476ae8351a4d"
type input "63ec2f075fda476ae8351a4c"
type input "65d2be4f46e3a538d89b8c15"
type textarea "[DATE] AND [DATE]. STARTED URINATING IN THE HOUSE. DOESN'T SEEM TO KNOW THAT HE…"
type input "[DATE]"
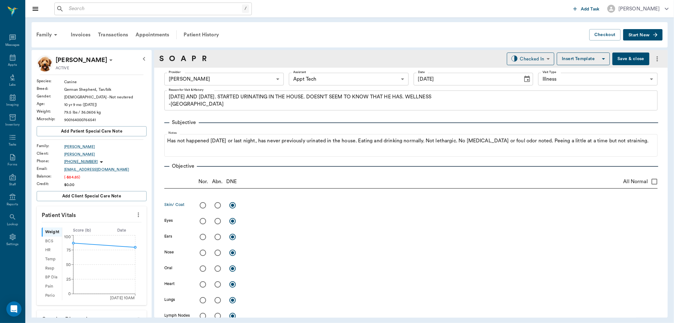
click at [201, 204] on input "radio" at bounding box center [202, 205] width 13 height 13
radio input "true"
click at [203, 221] on input "radio" at bounding box center [202, 220] width 13 height 13
radio input "true"
click at [200, 285] on input "radio" at bounding box center [202, 284] width 13 height 13
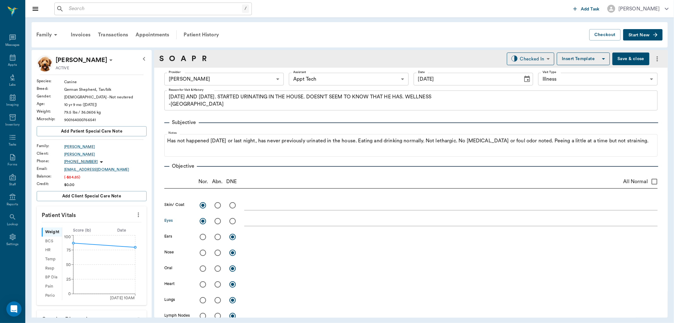
radio input "true"
click at [202, 296] on input "radio" at bounding box center [202, 299] width 13 height 13
radio input "true"
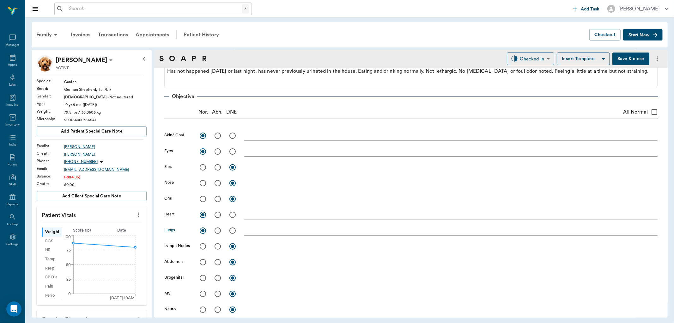
scroll to position [70, 0]
click at [204, 247] on input "radio" at bounding box center [202, 245] width 13 height 13
radio input "true"
click at [202, 262] on input "radio" at bounding box center [202, 261] width 13 height 13
radio input "true"
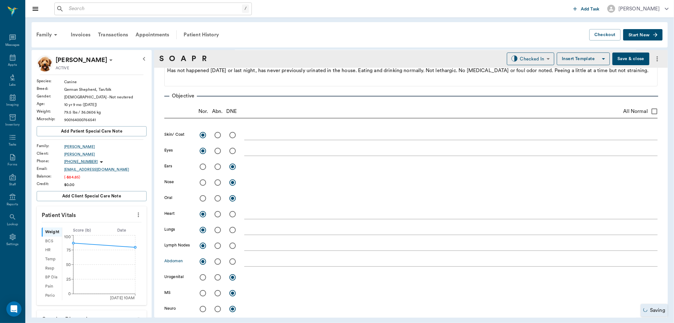
click at [218, 276] on input "radio" at bounding box center [217, 277] width 13 height 13
radio input "true"
click at [203, 294] on input "radio" at bounding box center [202, 292] width 13 height 13
radio input "true"
click at [202, 309] on input "radio" at bounding box center [202, 308] width 13 height 13
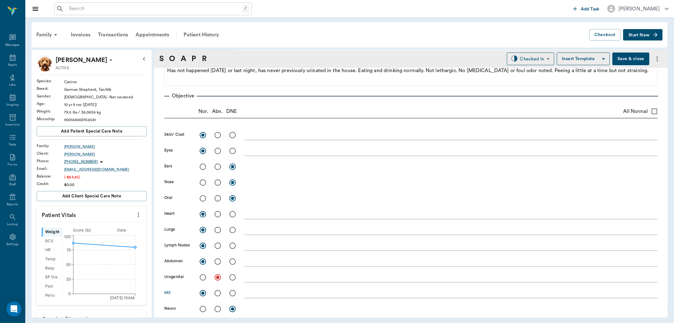
radio input "true"
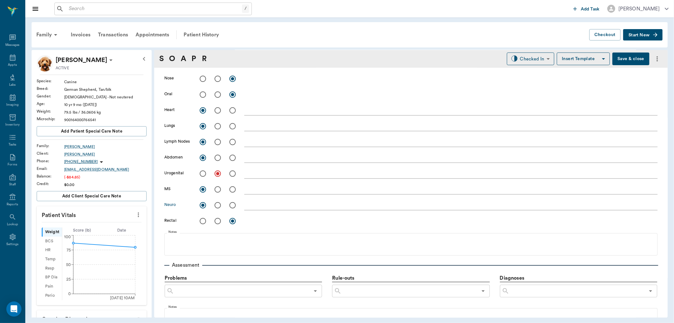
scroll to position [175, 0]
click at [204, 220] on input "radio" at bounding box center [202, 219] width 13 height 13
radio input "true"
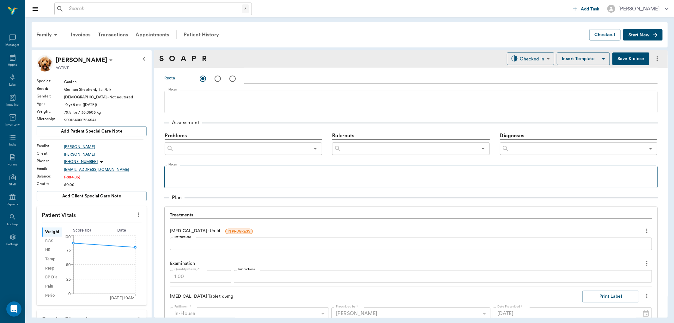
scroll to position [246, 0]
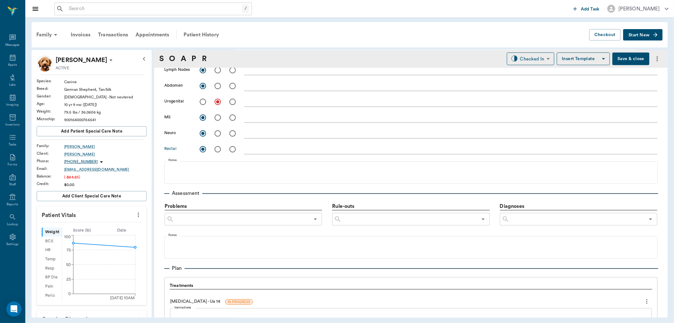
click at [525, 218] on input "text" at bounding box center [578, 219] width 136 height 9
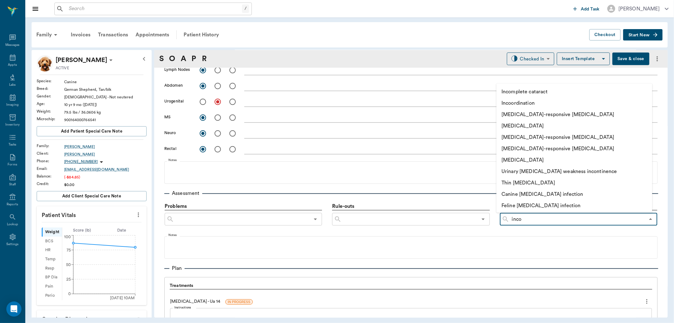
type input "incon"
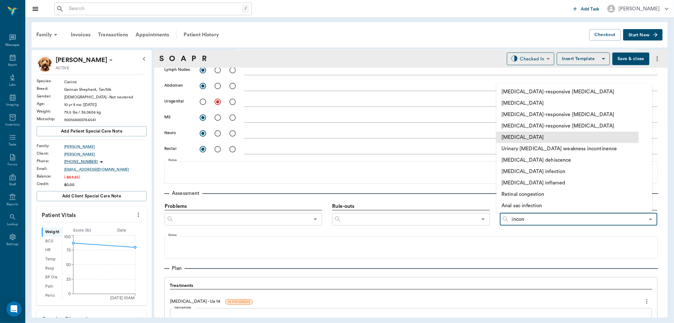
click at [527, 135] on li "Urinary incontinence" at bounding box center [568, 137] width 142 height 11
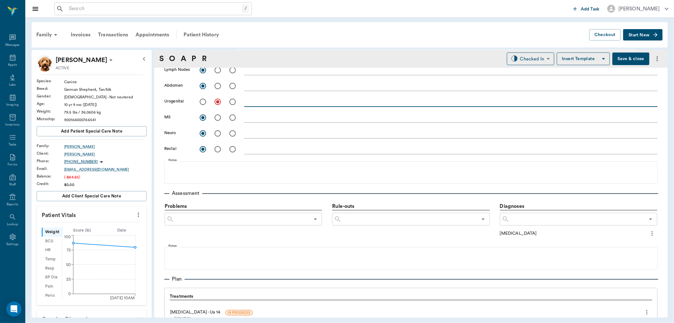
click at [257, 98] on textarea at bounding box center [451, 101] width 414 height 7
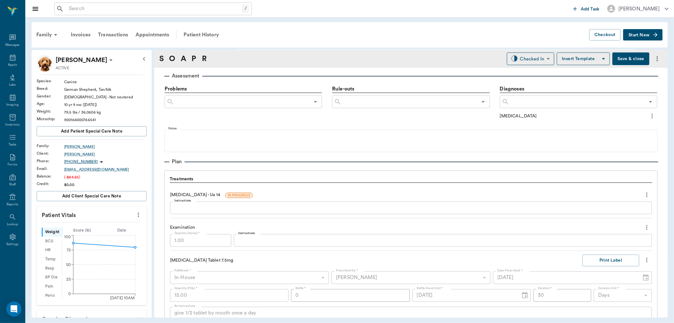
scroll to position [386, 0]
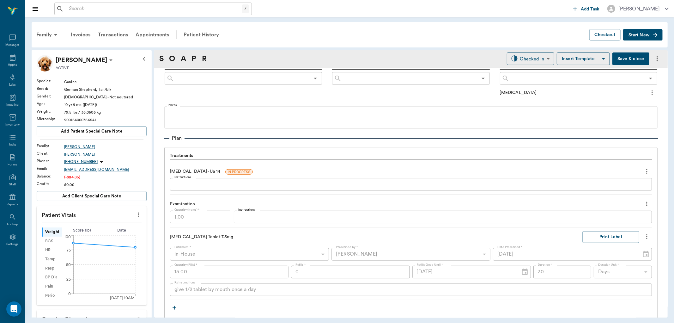
type textarea "Testicles soft and decreasing in size"
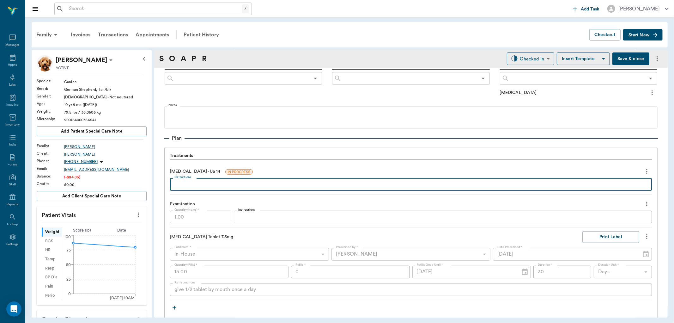
click at [187, 182] on textarea "Instructions" at bounding box center [411, 184] width 473 height 7
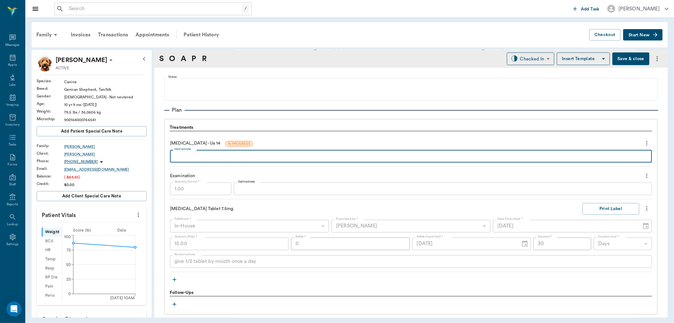
scroll to position [414, 0]
click at [190, 156] on textarea "GLU =/- , PRO =/-" at bounding box center [411, 156] width 473 height 7
click at [189, 156] on textarea "GLU =/- , PRO =/-" at bounding box center [411, 156] width 473 height 7
click at [210, 156] on textarea "GLU +/- , PRO =/-" at bounding box center [411, 156] width 473 height 7
click at [212, 156] on textarea "GLU +/- , PRO =/-" at bounding box center [411, 156] width 473 height 7
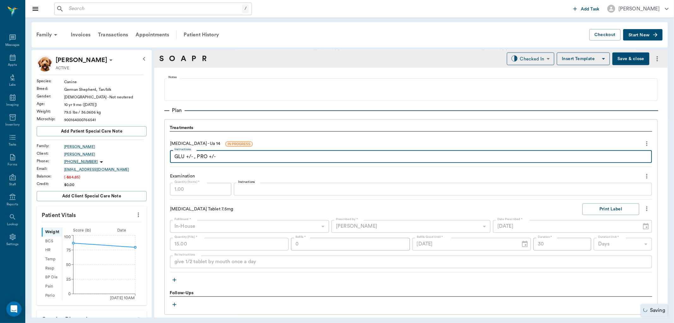
click at [232, 154] on textarea "GLU +/- , PRO +/-" at bounding box center [411, 156] width 473 height 7
click at [332, 157] on textarea "GLU +/- , PRO +/-, SG 10.18 (REFRAC) , pH 6.5, MA>, UPC >.2<.5" at bounding box center [411, 156] width 473 height 7
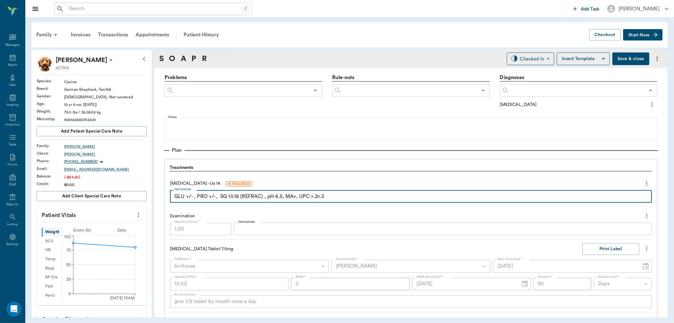
scroll to position [309, 0]
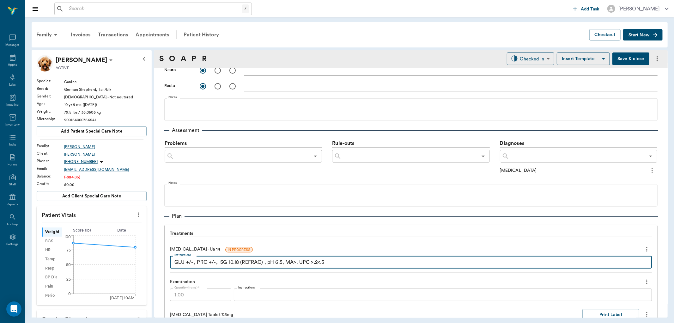
type textarea "GLU +/- , PRO +/-, SG 10.18 (REFRAC) , pH 6.5, MA>, UPC >.2<.5"
click at [540, 156] on input "text" at bounding box center [578, 156] width 136 height 9
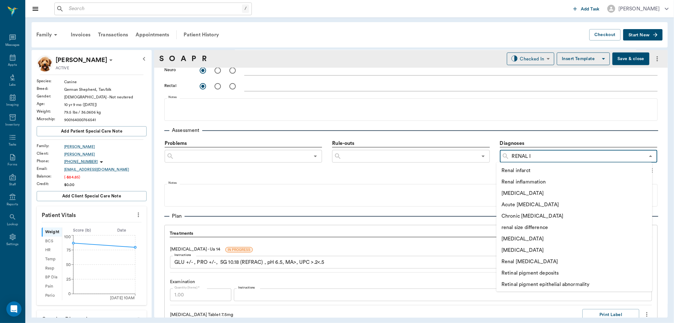
type input "RENAL IN"
click at [538, 194] on li "Renal insufficiency" at bounding box center [568, 192] width 142 height 11
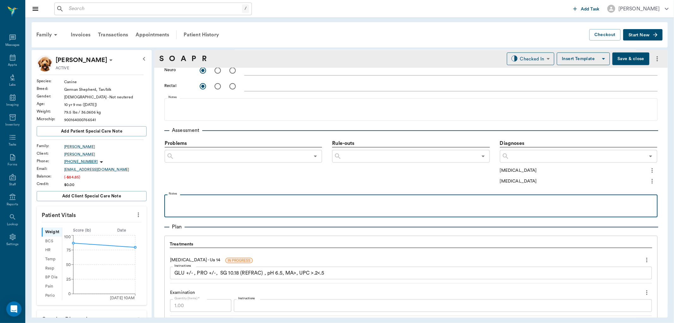
click at [207, 202] on p at bounding box center [411, 202] width 487 height 8
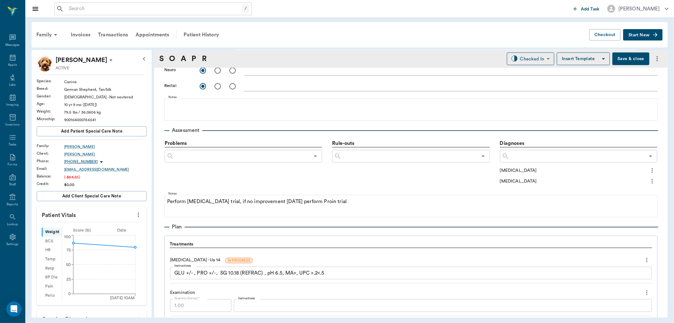
click at [135, 213] on icon "more" at bounding box center [138, 215] width 7 height 8
click at [101, 227] on span "Enter Vitals" at bounding box center [106, 225] width 53 height 7
click at [111, 266] on input "text" at bounding box center [91, 264] width 55 height 13
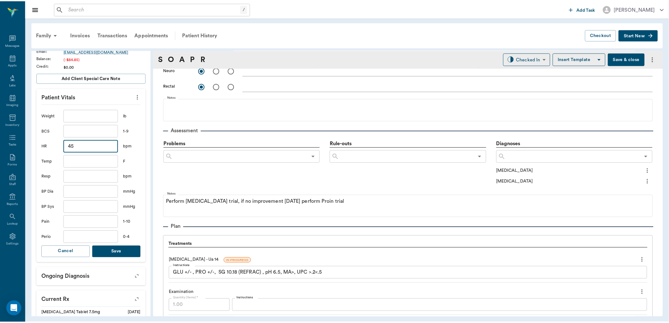
scroll to position [105, 0]
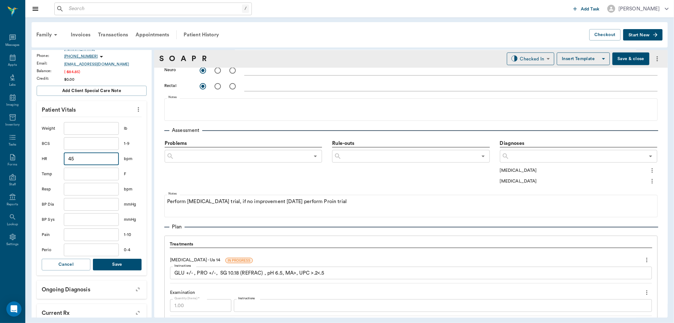
type input "45"
click at [114, 266] on button "Save" at bounding box center [117, 265] width 49 height 12
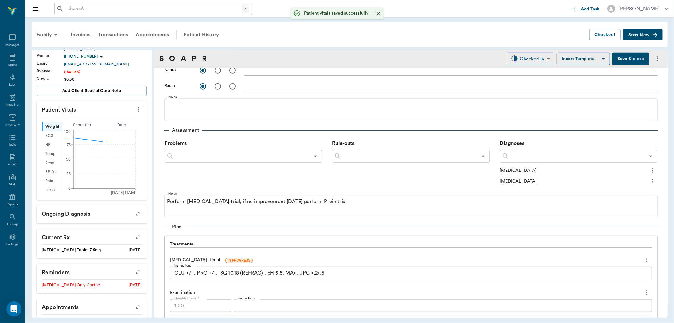
click at [624, 61] on button "Save & close" at bounding box center [631, 58] width 37 height 13
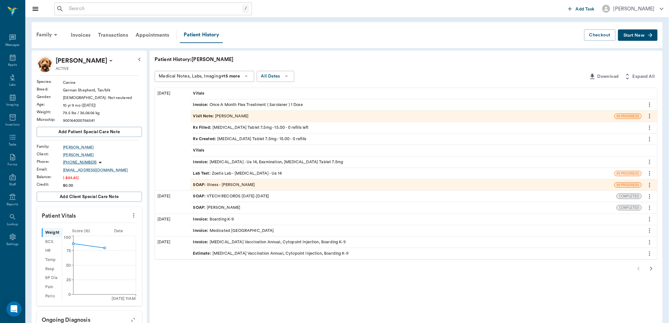
click at [204, 150] on span "Vitals" at bounding box center [199, 150] width 13 height 6
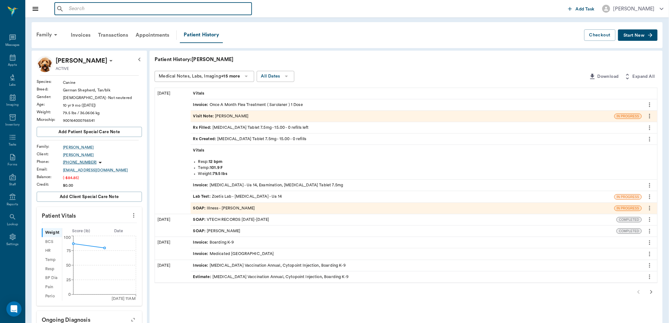
click at [84, 7] on input "text" at bounding box center [157, 8] width 183 height 9
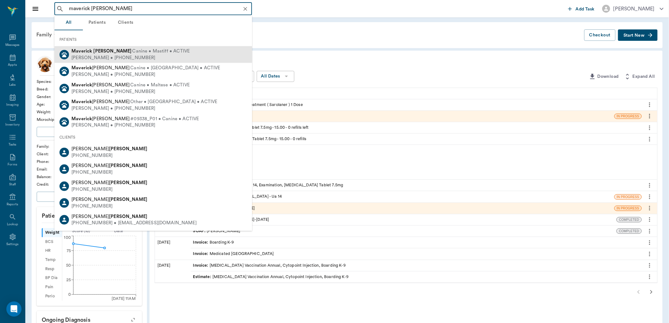
click at [132, 50] on span "Canine • Mastiff • ACTIVE" at bounding box center [161, 51] width 58 height 7
type input "maverick steward"
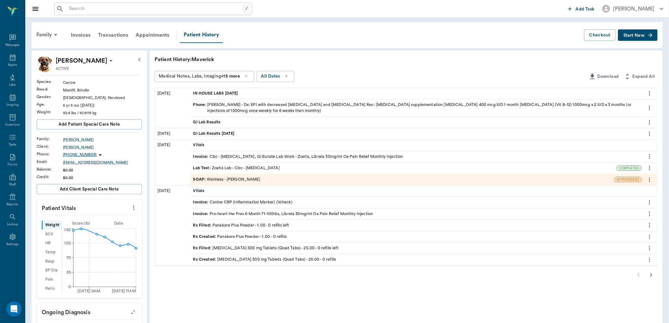
click at [629, 35] on span "Start New" at bounding box center [633, 35] width 21 height 0
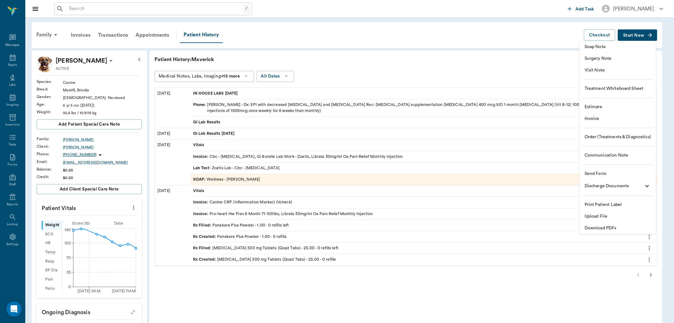
click at [599, 137] on span "Order (Treatments & Diagnostics)" at bounding box center [618, 137] width 66 height 7
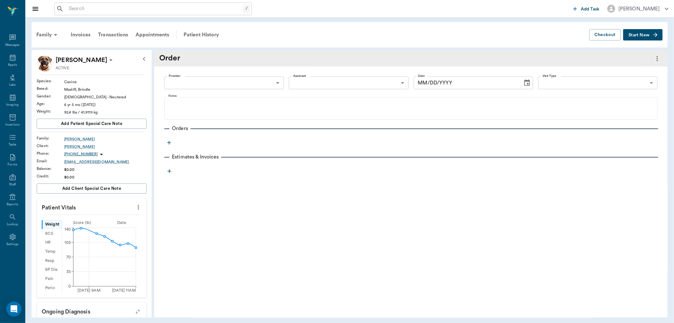
type input "[DATE]"
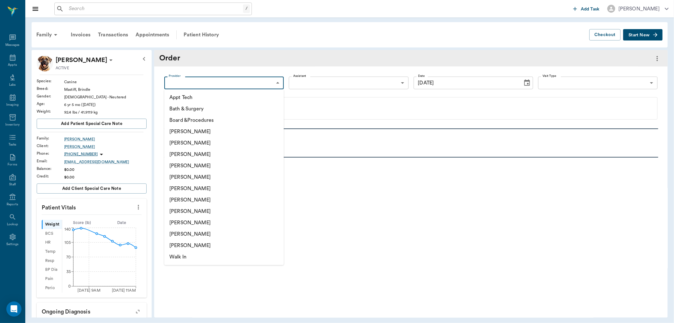
click at [230, 79] on body "/ ​ Add Task Dr. Bert Ellsworth Nectar Messages Appts Labs Imaging Inventory Ta…" at bounding box center [337, 161] width 674 height 323
click at [193, 163] on li "[PERSON_NAME]" at bounding box center [224, 165] width 120 height 11
type input "63ec2f075fda476ae8351a4d"
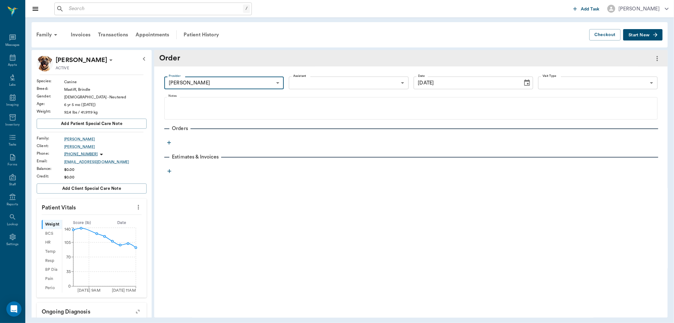
click at [169, 143] on icon "button" at bounding box center [169, 142] width 6 height 6
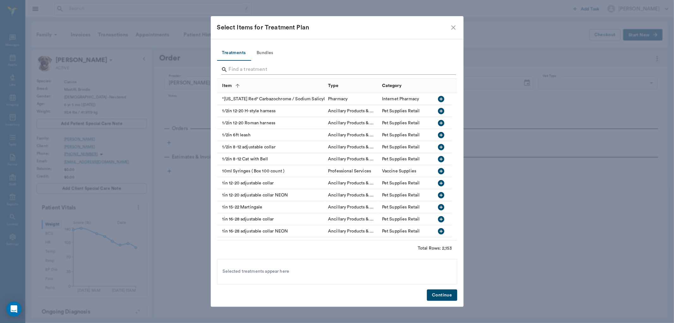
click at [244, 69] on input "Search" at bounding box center [338, 69] width 218 height 10
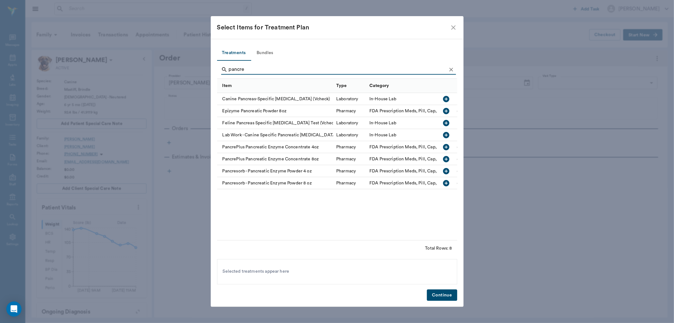
type input "pancre"
click at [448, 157] on icon "button" at bounding box center [447, 159] width 6 height 6
click at [448, 295] on button "Continue" at bounding box center [442, 295] width 30 height 12
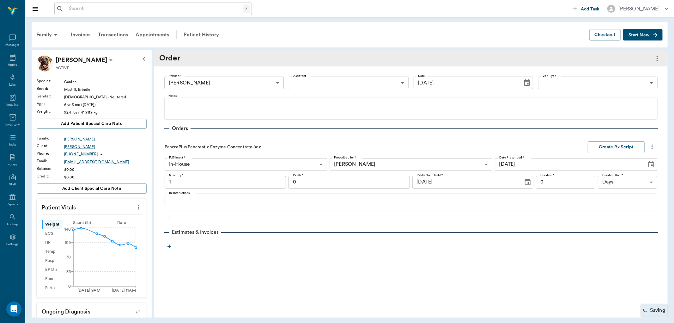
type input "1.00"
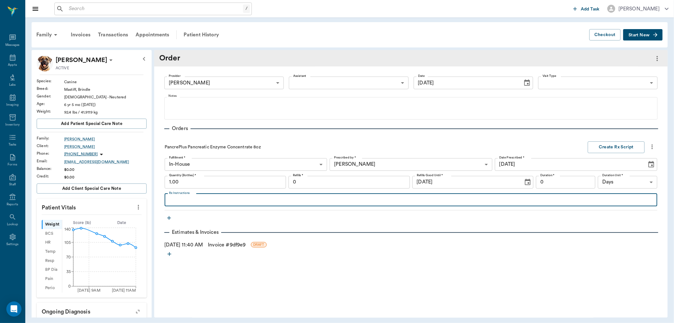
click at [184, 202] on textarea "Rx Instructions" at bounding box center [411, 199] width 484 height 7
click at [181, 203] on textarea "Add to moistened food, thoroughly mix, let stand for 15-20minutes at room tempe…" at bounding box center [411, 199] width 484 height 7
click at [179, 199] on textarea "Add to moistened food, thoroughly mix, let stand for 15-20minutes at room tempe…" at bounding box center [411, 199] width 484 height 7
click at [397, 201] on textarea "Add 1 tsp to moistened food, thoroughly mix, let stand for 15-20minutes at room…" at bounding box center [411, 199] width 484 height 7
type textarea "Add 1 tsp to moistened food, thoroughly mix, let stand for 15-20minutes at room…"
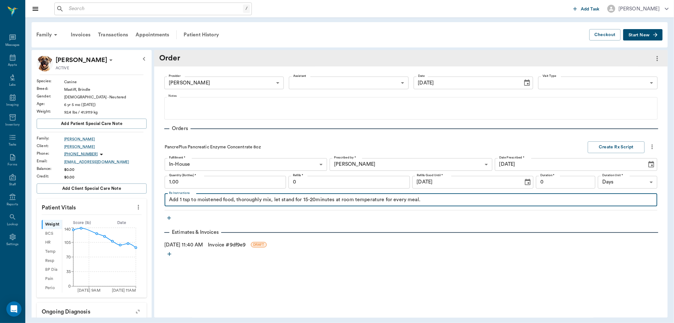
click at [347, 181] on input "0" at bounding box center [349, 182] width 121 height 13
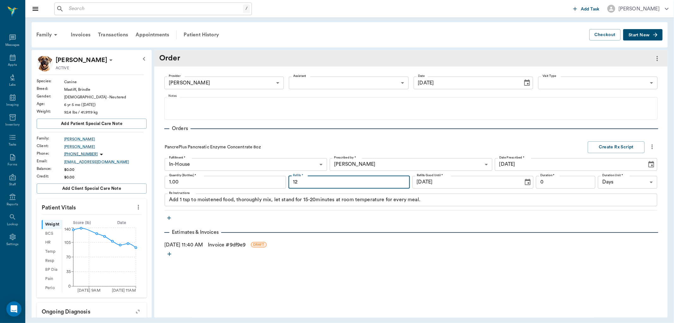
type input "12"
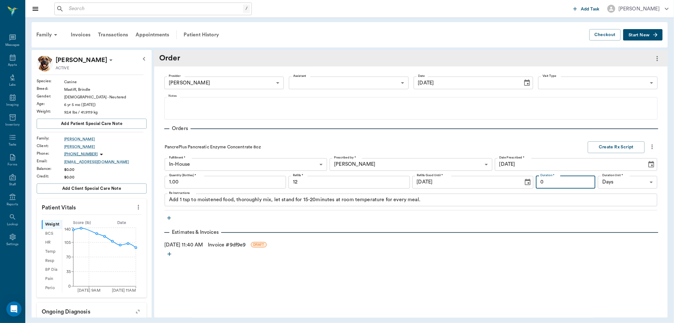
click at [587, 183] on input "0" at bounding box center [565, 182] width 59 height 13
type input "12"
click at [649, 181] on body "/ ​ Add Task Dr. Bert Ellsworth Nectar Messages Appts Labs Imaging Inventory Ta…" at bounding box center [337, 161] width 674 height 323
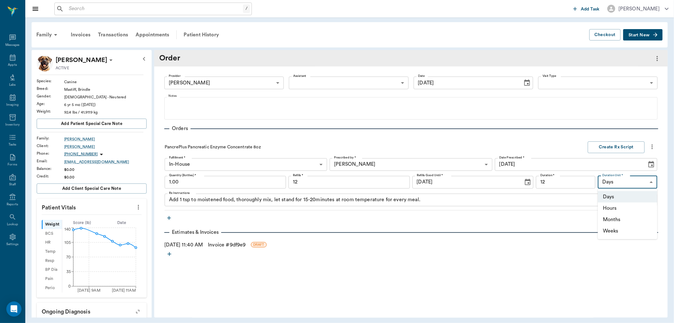
click at [617, 218] on li "Months" at bounding box center [627, 219] width 59 height 11
type input "MONTHS"
click at [620, 144] on button "Create Rx Script" at bounding box center [616, 147] width 57 height 12
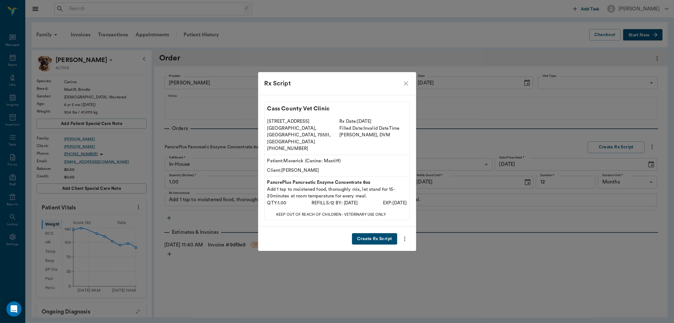
click at [377, 233] on button "Create Rx Script" at bounding box center [374, 239] width 45 height 12
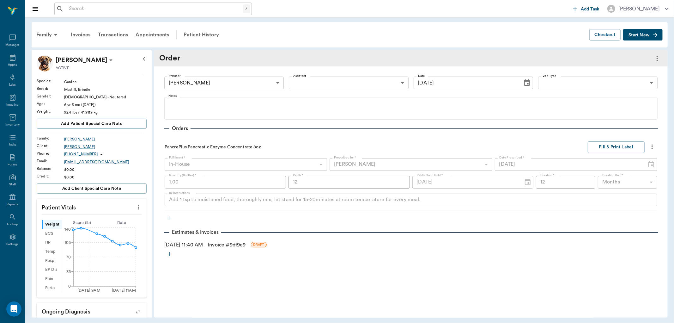
click at [229, 244] on link "Invoice # 9df9e9" at bounding box center [227, 245] width 38 height 8
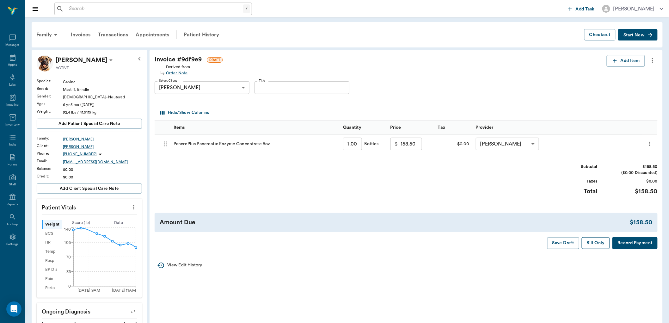
click at [602, 240] on button "Bill Only" at bounding box center [596, 243] width 28 height 12
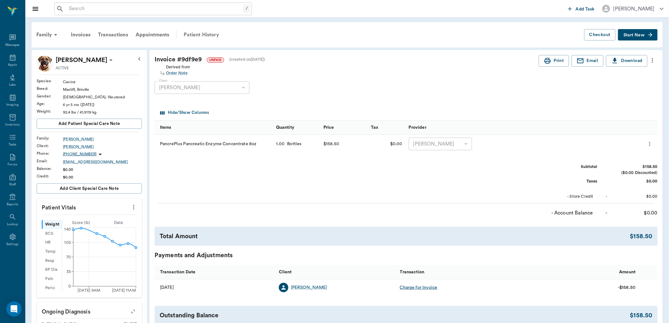
click at [204, 35] on div "Patient History" at bounding box center [201, 34] width 43 height 15
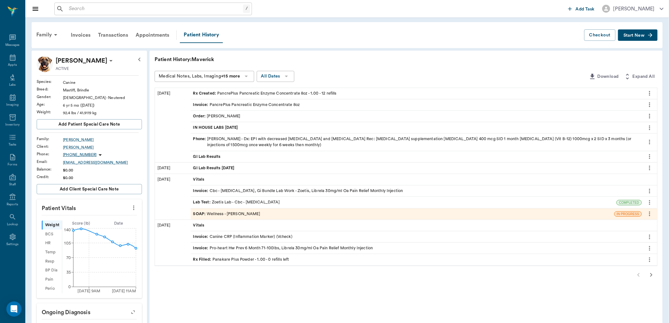
click at [234, 115] on div "Order : Dr. Bert Ellsworth" at bounding box center [216, 116] width 47 height 6
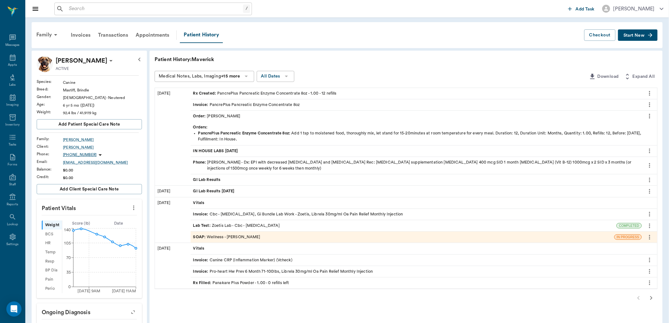
click at [647, 116] on icon "more" at bounding box center [649, 116] width 7 height 8
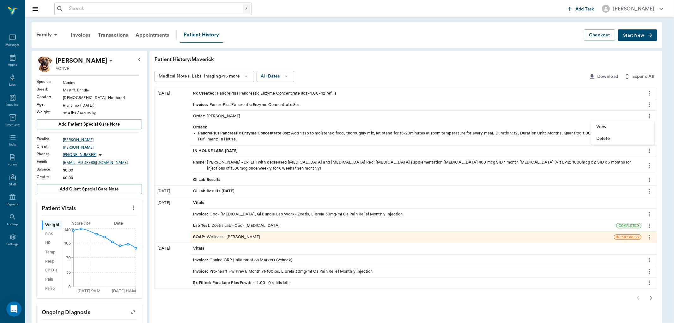
click at [611, 124] on span "View" at bounding box center [623, 127] width 53 height 7
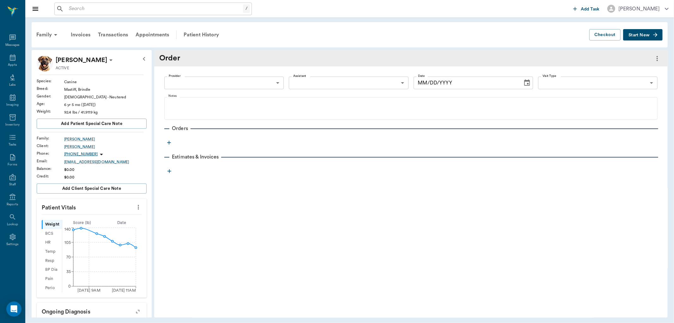
type input "63ec2f075fda476ae8351a4d"
type input "[DATE]"
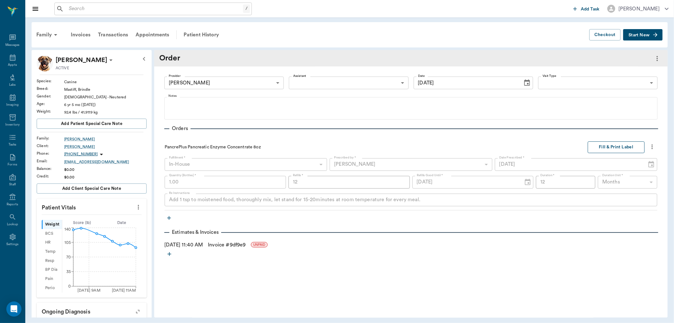
click at [602, 146] on button "Fill & Print Label" at bounding box center [616, 147] width 57 height 12
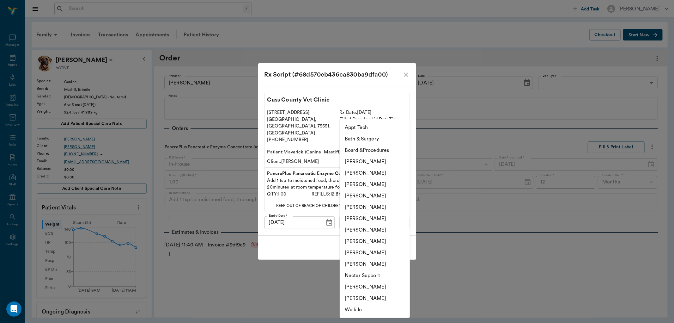
click at [390, 217] on body "/ ​ Add Task Dr. Bert Ellsworth Nectar Messages Appts Labs Imaging Inventory Ta…" at bounding box center [337, 161] width 674 height 323
click at [382, 195] on li "[PERSON_NAME]" at bounding box center [375, 195] width 70 height 11
type input "63ec2f075fda476ae8351a4d"
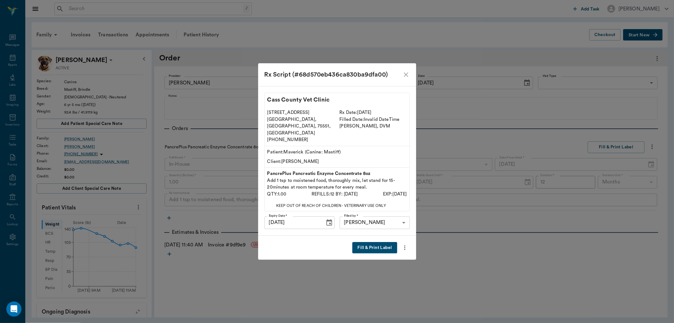
click at [371, 236] on div "Fill & Print Label" at bounding box center [337, 248] width 158 height 24
click at [371, 242] on button "Fill & Print Label" at bounding box center [375, 248] width 45 height 12
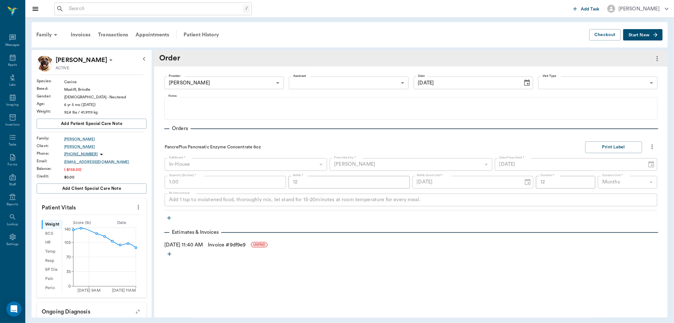
click at [228, 245] on link "Invoice # 9df9e9" at bounding box center [227, 245] width 38 height 8
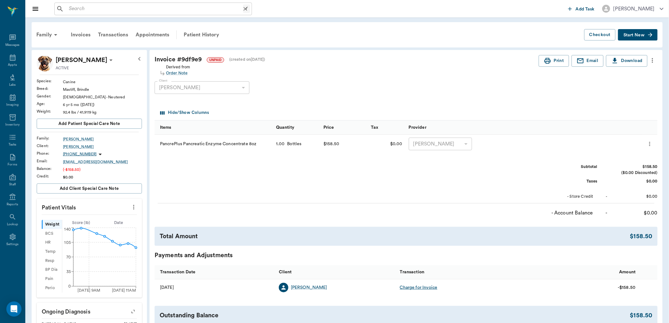
click at [106, 6] on input "text" at bounding box center [154, 8] width 177 height 9
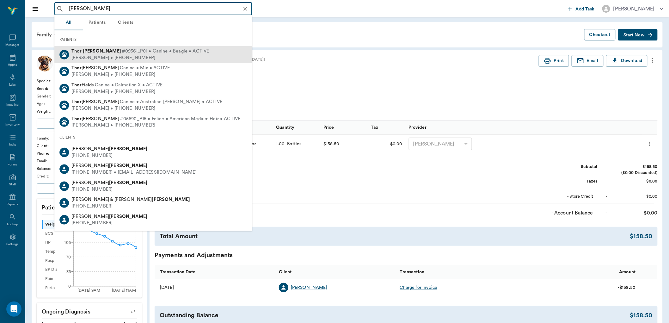
click at [100, 54] on div "Bailey Hollinshead • (217) 502-2985" at bounding box center [140, 57] width 138 height 7
type input "Thor Hollens"
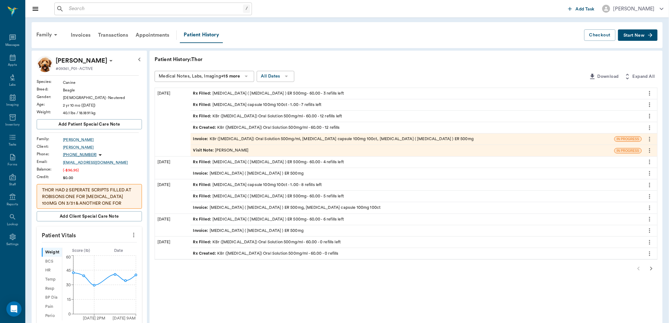
click at [238, 151] on div "Visit Note : Dr. Bert Ellsworth" at bounding box center [221, 150] width 56 height 6
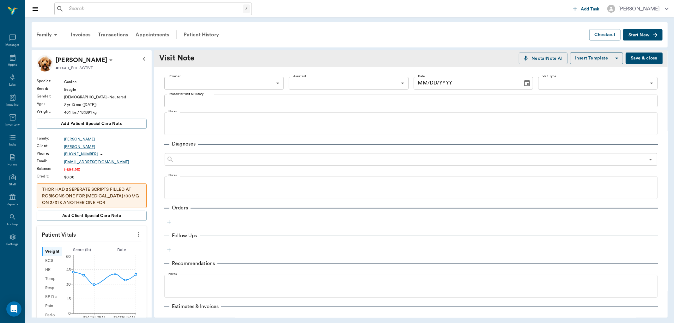
type input "63ec2f075fda476ae8351a4d"
type input "6899ea08ed37b777db10de45"
type textarea "Med refill"
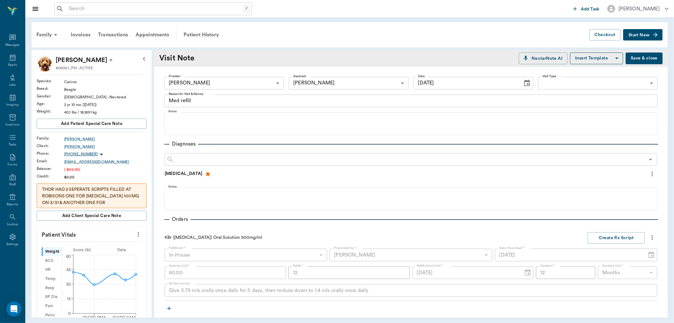
type input "[DATE]"
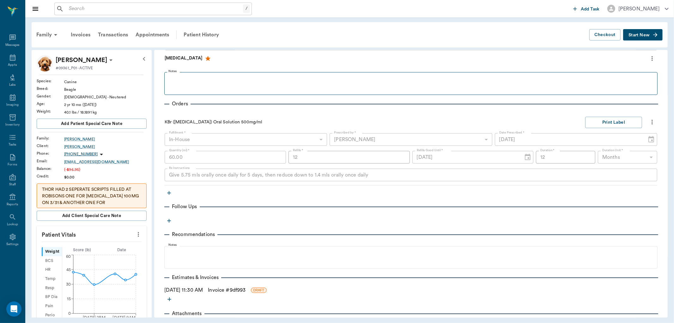
scroll to position [140, 0]
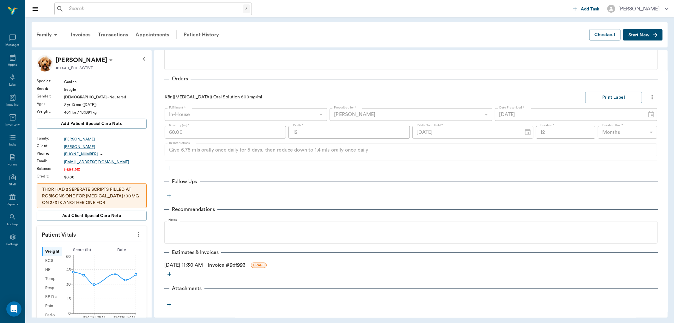
click at [652, 99] on icon "more" at bounding box center [652, 97] width 1 height 5
click at [613, 130] on span "Delete" at bounding box center [620, 131] width 53 height 7
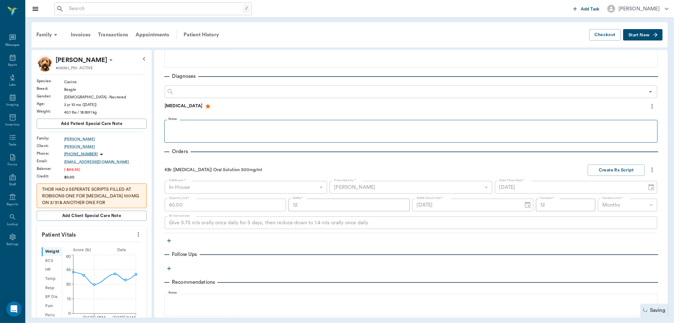
scroll to position [105, 0]
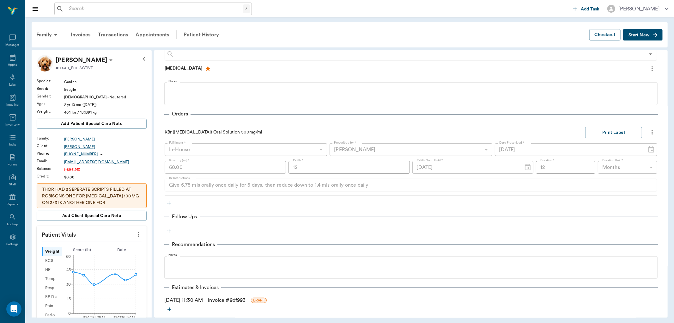
click at [649, 134] on icon "more" at bounding box center [652, 132] width 7 height 8
click at [602, 168] on span "Delete" at bounding box center [620, 166] width 53 height 7
click at [649, 132] on icon "more" at bounding box center [652, 132] width 7 height 8
click at [609, 168] on span "Delete" at bounding box center [620, 166] width 53 height 7
click at [649, 132] on icon "more" at bounding box center [652, 132] width 7 height 8
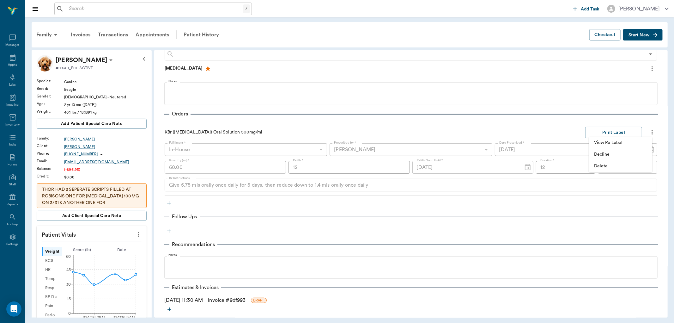
click at [603, 167] on span "Delete" at bounding box center [620, 166] width 53 height 7
click at [169, 203] on icon "button" at bounding box center [169, 203] width 4 height 4
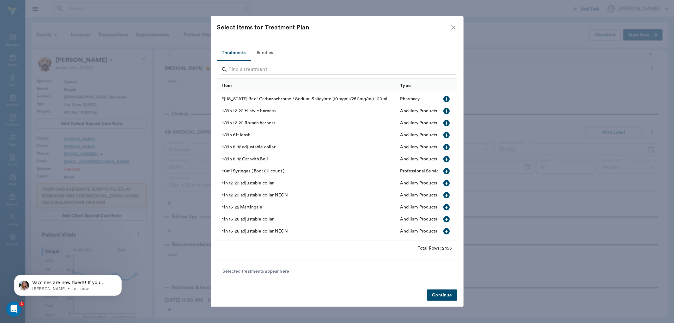
scroll to position [0, 0]
click at [259, 69] on input "Search" at bounding box center [338, 69] width 218 height 10
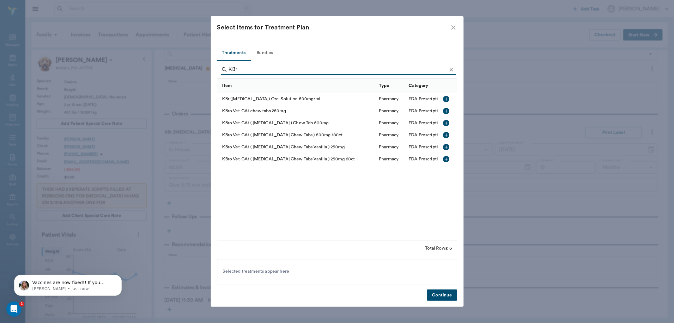
type input "KBr"
click at [448, 97] on icon "button" at bounding box center [447, 99] width 6 height 6
click at [440, 296] on button "Continue" at bounding box center [442, 295] width 30 height 12
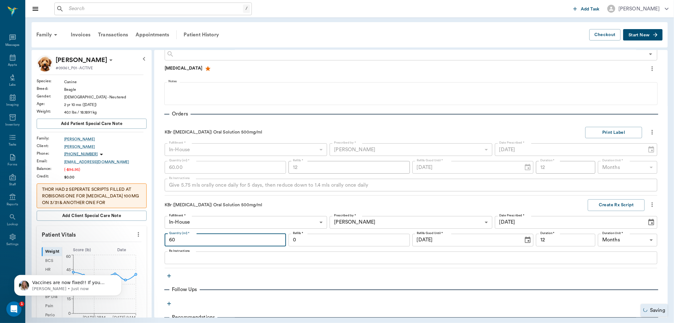
type input "60.00"
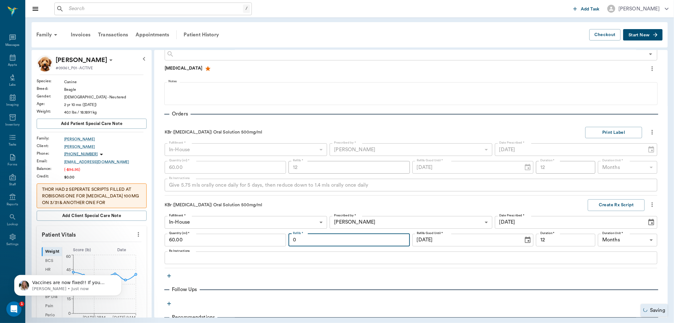
click at [313, 236] on input "0" at bounding box center [349, 240] width 121 height 13
type input "12"
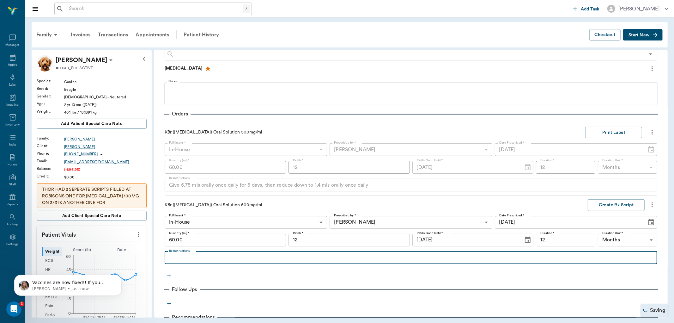
click at [218, 255] on textarea "Rx Instructions" at bounding box center [411, 257] width 484 height 7
type textarea "Give 1.4 mls orally once daily"
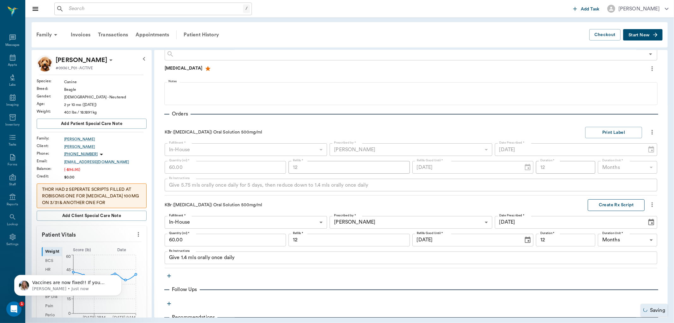
click at [619, 203] on button "Create Rx Script" at bounding box center [616, 205] width 57 height 12
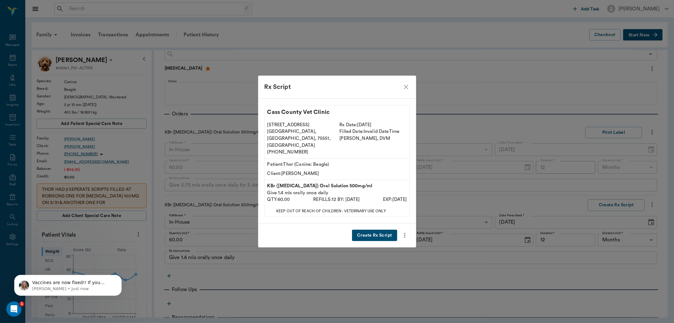
click at [379, 230] on button "Create Rx Script" at bounding box center [374, 236] width 45 height 12
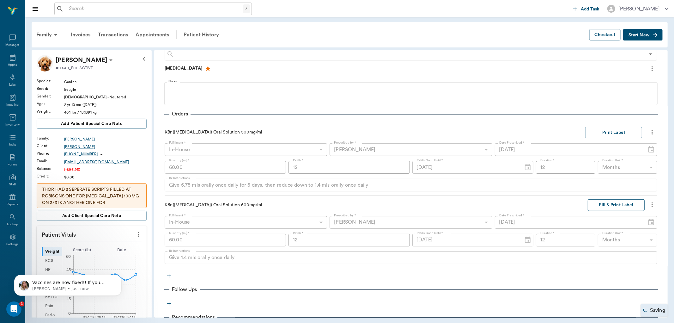
click at [616, 206] on button "Fill & Print Label" at bounding box center [616, 205] width 57 height 12
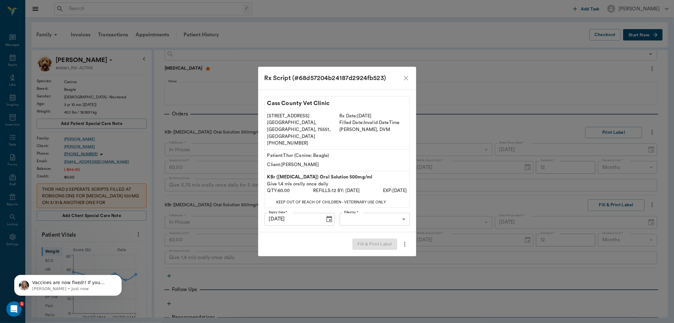
click at [367, 206] on body "/ ​ Add Task Dr. Bert Ellsworth Nectar Messages Appts Labs Imaging Inventory Ta…" at bounding box center [337, 161] width 674 height 323
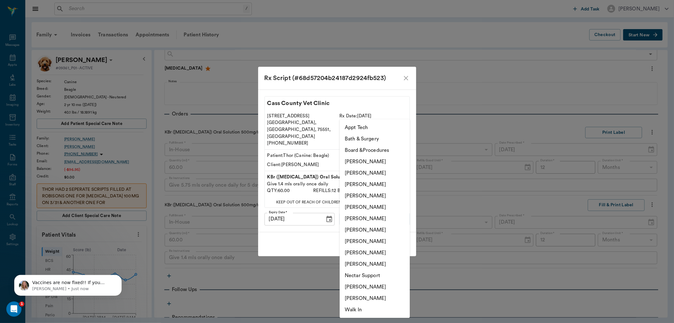
click at [377, 159] on li "Caryn Watson" at bounding box center [375, 161] width 70 height 11
type input "6899ea08ed37b777db10de45"
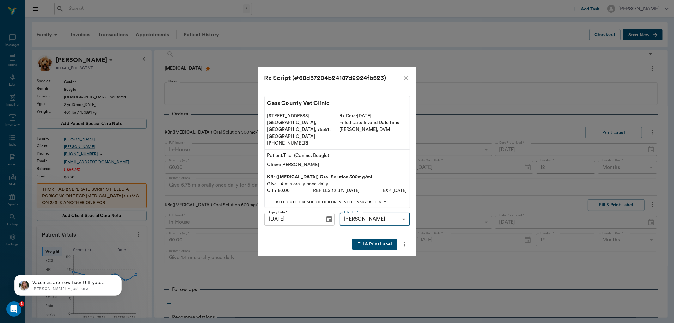
click at [374, 238] on button "Fill & Print Label" at bounding box center [375, 244] width 45 height 12
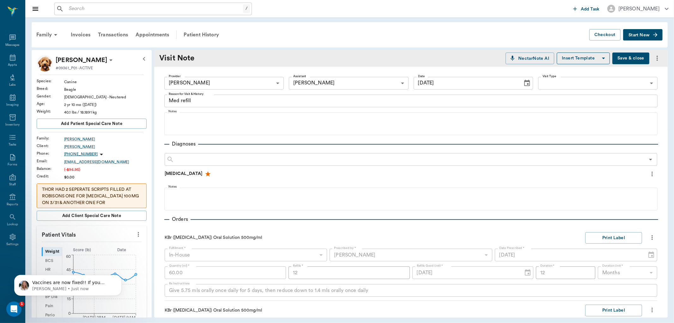
click at [628, 60] on button "Save & close" at bounding box center [631, 58] width 37 height 12
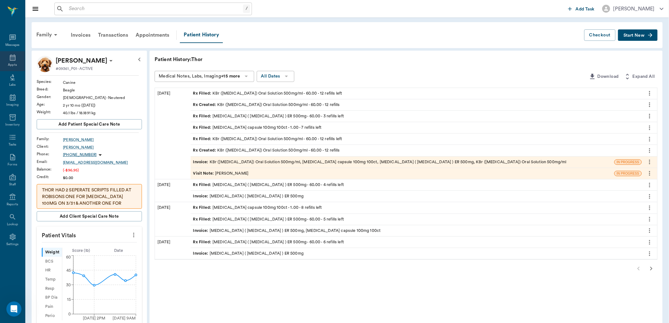
click at [16, 60] on icon at bounding box center [13, 58] width 8 height 8
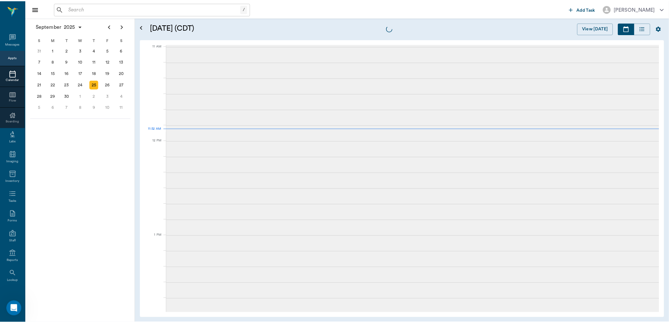
scroll to position [285, 0]
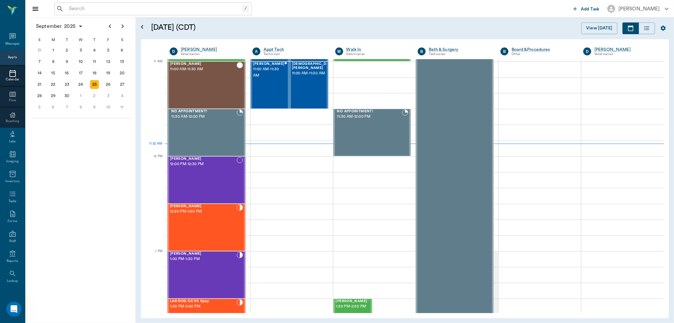
click at [165, 8] on input "text" at bounding box center [154, 8] width 176 height 9
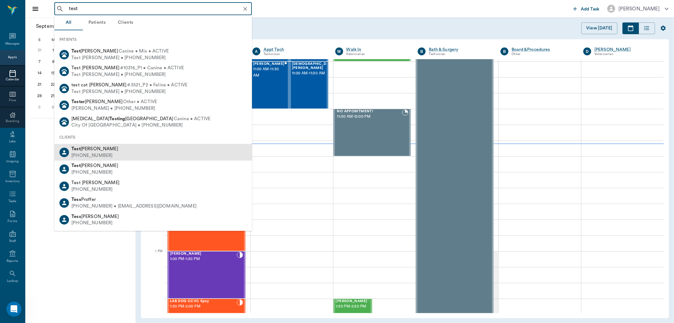
click at [81, 144] on div "Test Lee (903) 796-3781" at bounding box center [153, 152] width 198 height 17
type input "test"
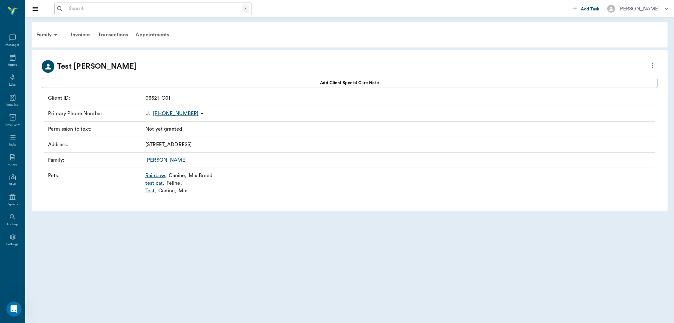
click at [153, 191] on link "Test ," at bounding box center [150, 191] width 11 height 8
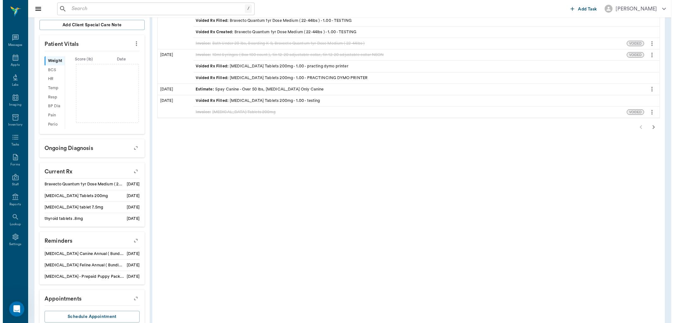
scroll to position [161, 0]
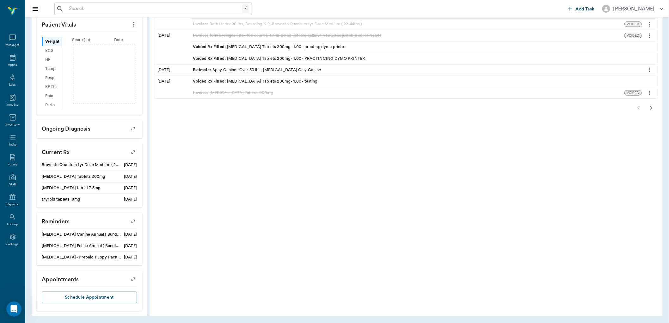
click at [134, 223] on icon "button" at bounding box center [133, 221] width 9 height 9
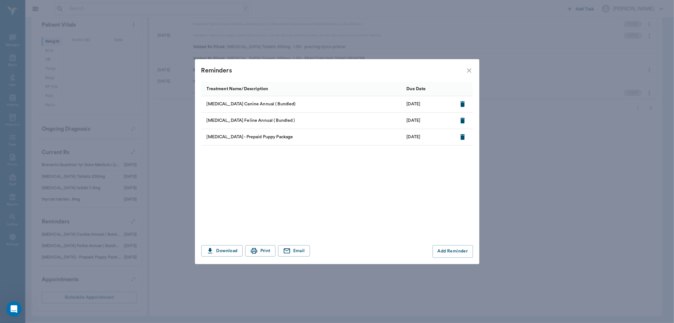
click at [465, 102] on icon "button" at bounding box center [463, 104] width 8 height 8
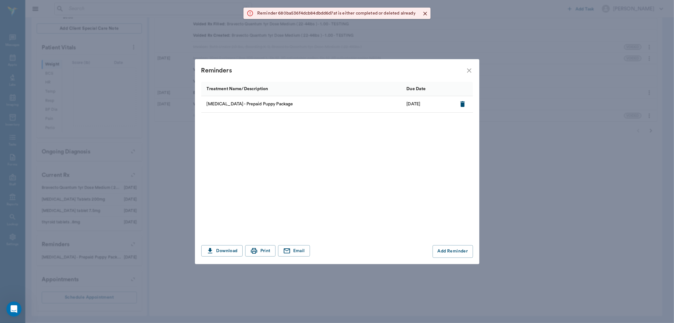
click at [460, 103] on icon "button" at bounding box center [463, 104] width 8 height 8
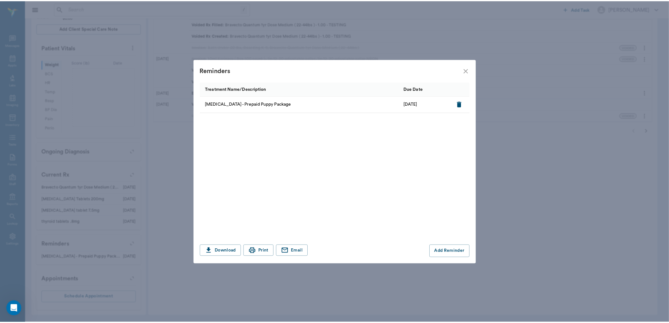
scroll to position [126, 0]
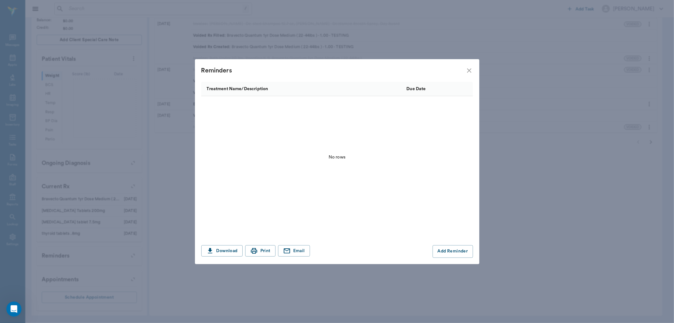
click at [466, 73] on icon "close" at bounding box center [470, 71] width 8 height 8
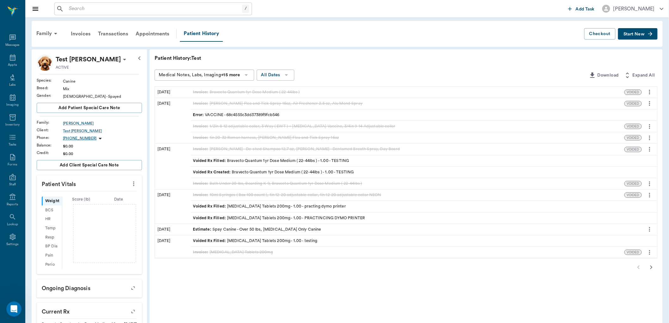
scroll to position [0, 0]
click at [635, 35] on span "Start New" at bounding box center [633, 35] width 21 height 0
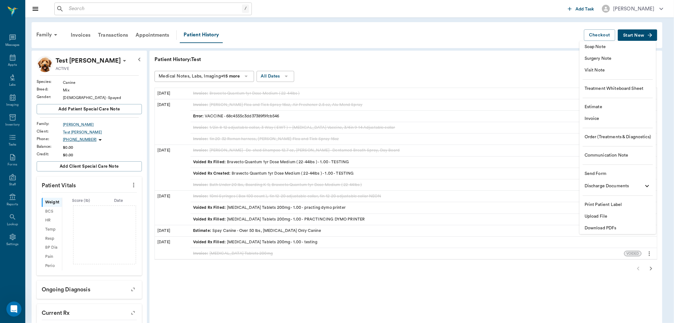
click at [590, 116] on span "Invoice" at bounding box center [618, 118] width 66 height 7
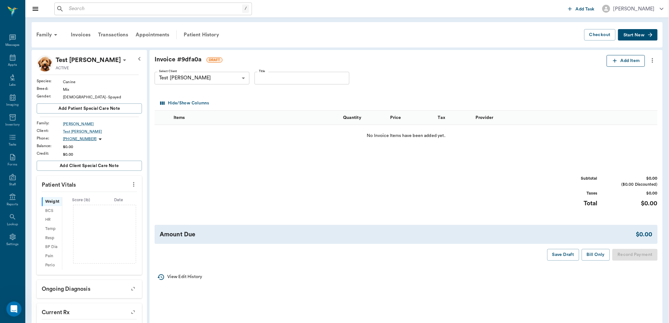
click at [627, 59] on button "Add Item" at bounding box center [626, 61] width 38 height 12
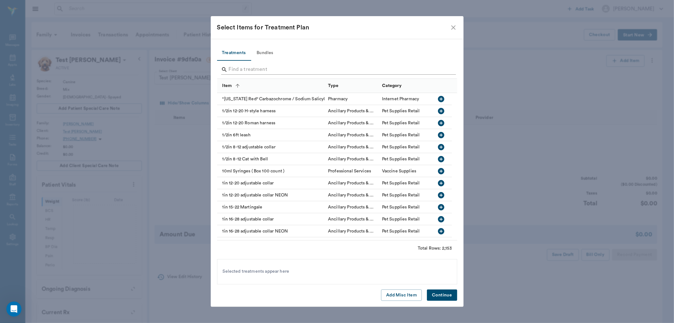
click at [249, 68] on input "Search" at bounding box center [338, 69] width 218 height 10
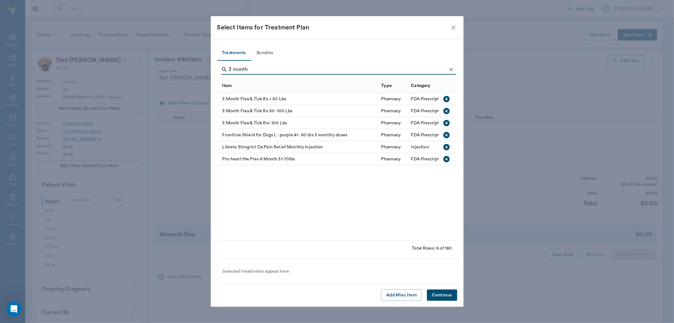
type input "3 month"
click at [242, 97] on div "3 Month Flea & Tick Rx < 50 Lbs" at bounding box center [297, 99] width 161 height 12
click at [434, 292] on button "Continue" at bounding box center [442, 295] width 30 height 12
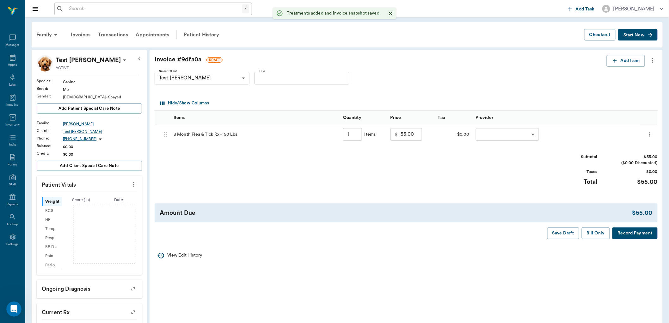
type input "1.00"
click at [512, 137] on body "/ ​ Add Task Dr. Bert Ellsworth Nectar Messages Appts Labs Imaging Inventory Ta…" at bounding box center [334, 224] width 669 height 449
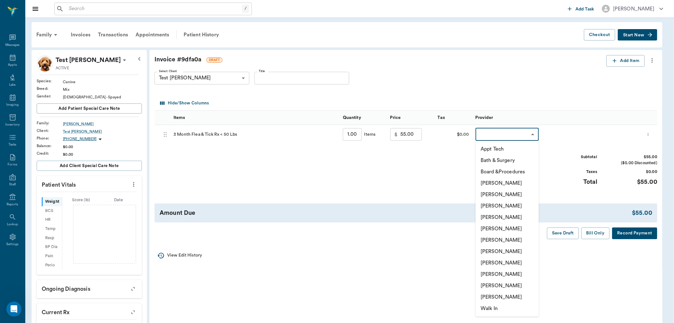
drag, startPoint x: 491, startPoint y: 281, endPoint x: 500, endPoint y: 267, distance: 17.6
click at [491, 282] on li "Lorean Lingle" at bounding box center [507, 285] width 63 height 11
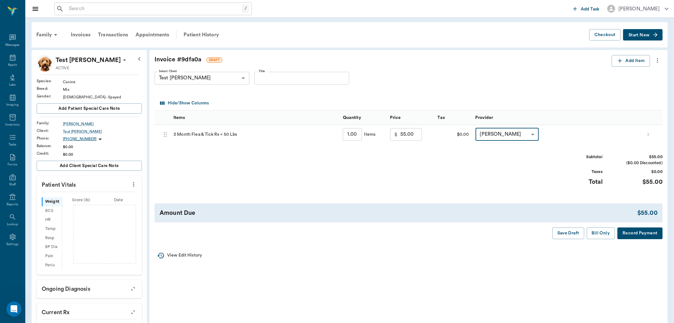
type input "none-63ec2ece52e12b0ba117cc90"
click at [624, 234] on button "Record Payment" at bounding box center [634, 233] width 45 height 12
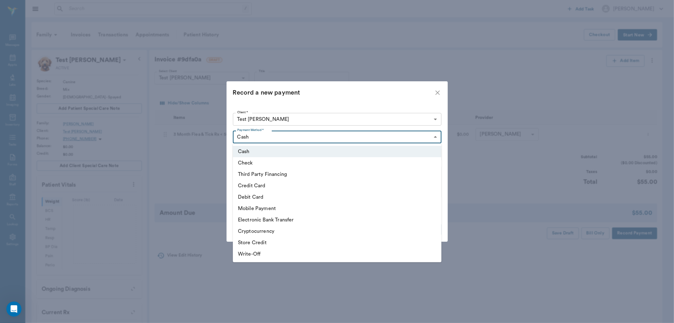
click at [286, 135] on body "/ ​ Add Task Dr. Bert Ellsworth Nectar Messages Appts Labs Imaging Inventory Ta…" at bounding box center [337, 224] width 674 height 449
click at [260, 207] on li "Mobile Payment" at bounding box center [337, 208] width 209 height 11
type input "MOBILE_PAYMENT"
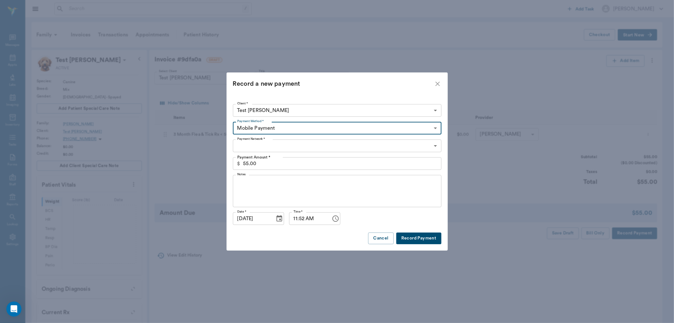
click at [272, 143] on body "/ ​ Add Task Dr. Bert Ellsworth Nectar Messages Appts Labs Imaging Inventory Ta…" at bounding box center [337, 224] width 674 height 449
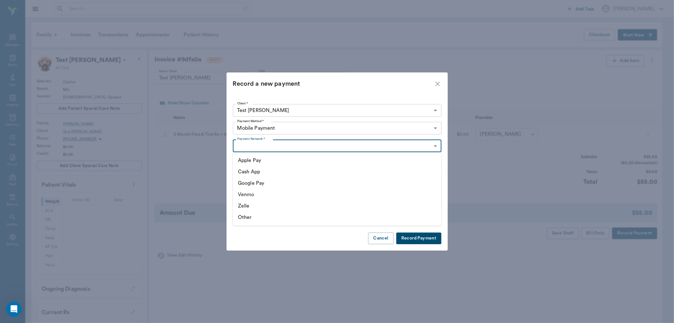
drag, startPoint x: 243, startPoint y: 217, endPoint x: 247, endPoint y: 215, distance: 4.5
click at [243, 217] on li "Other" at bounding box center [337, 217] width 209 height 11
type input "OTHER"
click at [418, 240] on button "Record Payment" at bounding box center [418, 238] width 45 height 12
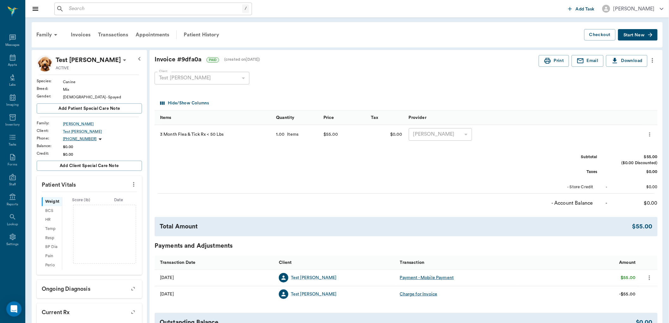
scroll to position [106, 0]
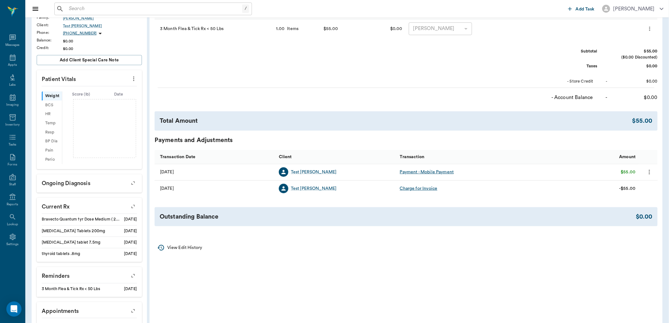
click at [132, 274] on icon "button" at bounding box center [133, 275] width 9 height 9
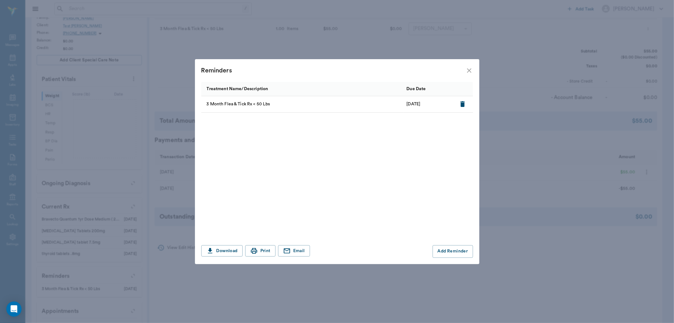
click at [470, 71] on icon "close" at bounding box center [469, 70] width 4 height 4
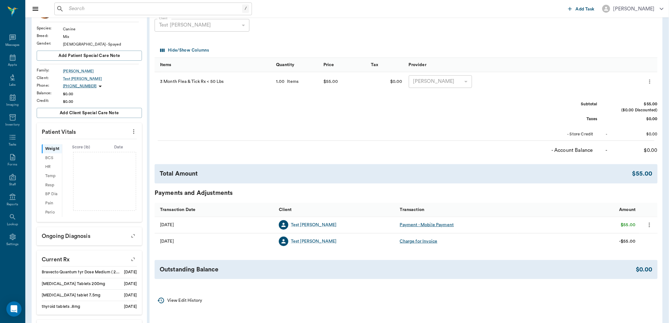
scroll to position [0, 0]
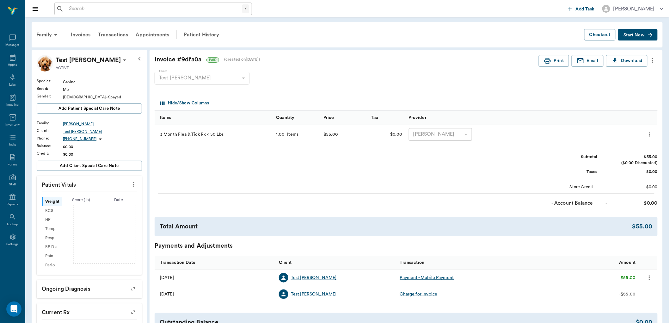
click at [654, 62] on icon "more" at bounding box center [652, 61] width 7 height 8
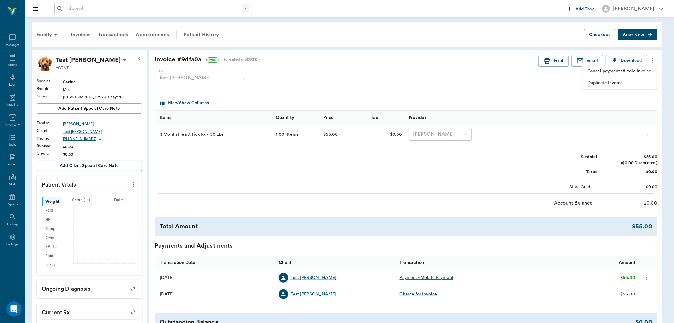
click at [635, 69] on span "Cancel payments & Void Invoice" at bounding box center [620, 71] width 64 height 7
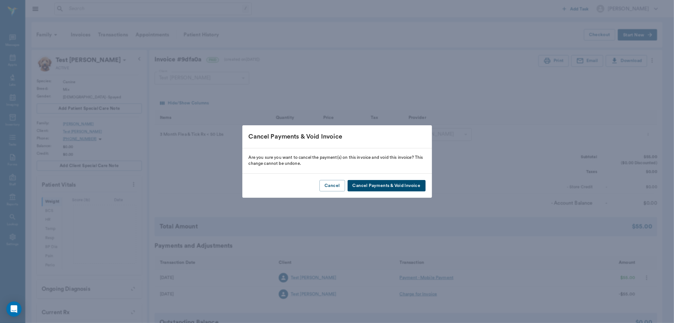
click at [405, 186] on button "Cancel Payments & Void Invoice" at bounding box center [387, 186] width 78 height 12
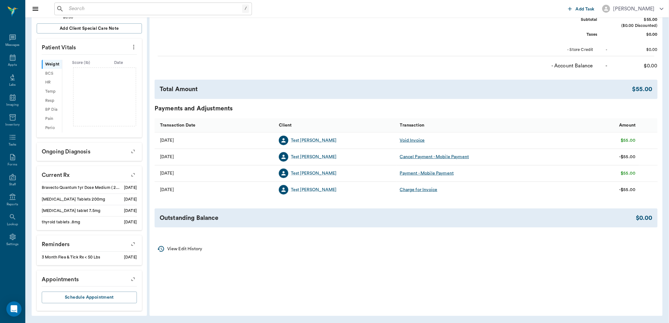
scroll to position [138, 0]
click at [132, 244] on icon "button" at bounding box center [133, 243] width 5 height 5
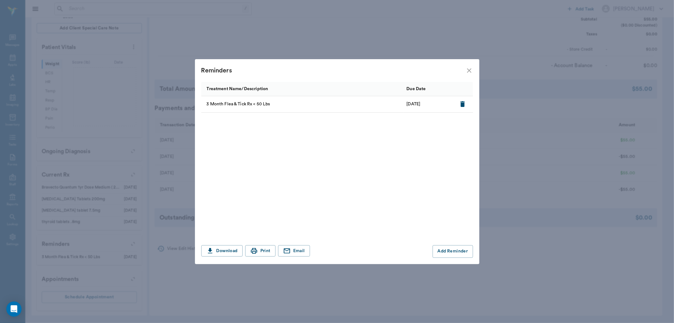
click at [461, 102] on icon "button" at bounding box center [463, 104] width 8 height 8
click at [463, 104] on icon "button" at bounding box center [463, 104] width 4 height 6
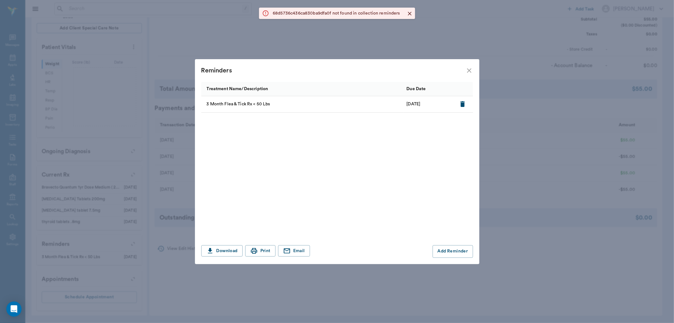
click at [470, 70] on icon "close" at bounding box center [470, 71] width 8 height 8
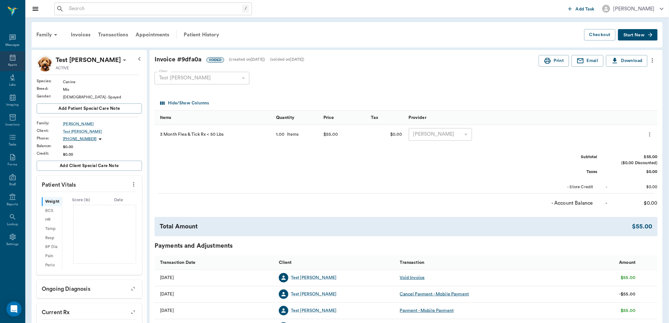
click at [9, 62] on div "Appts" at bounding box center [12, 61] width 25 height 20
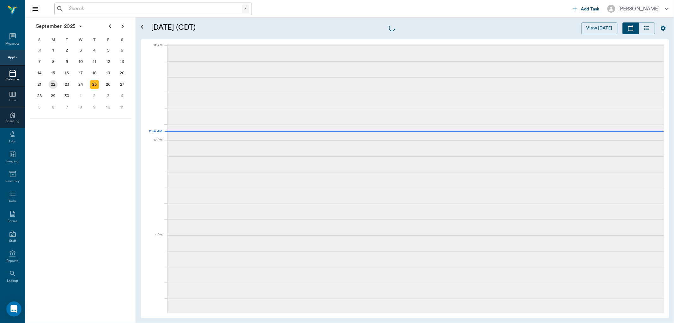
scroll to position [285, 0]
